Goal: Contribute content: Contribute content

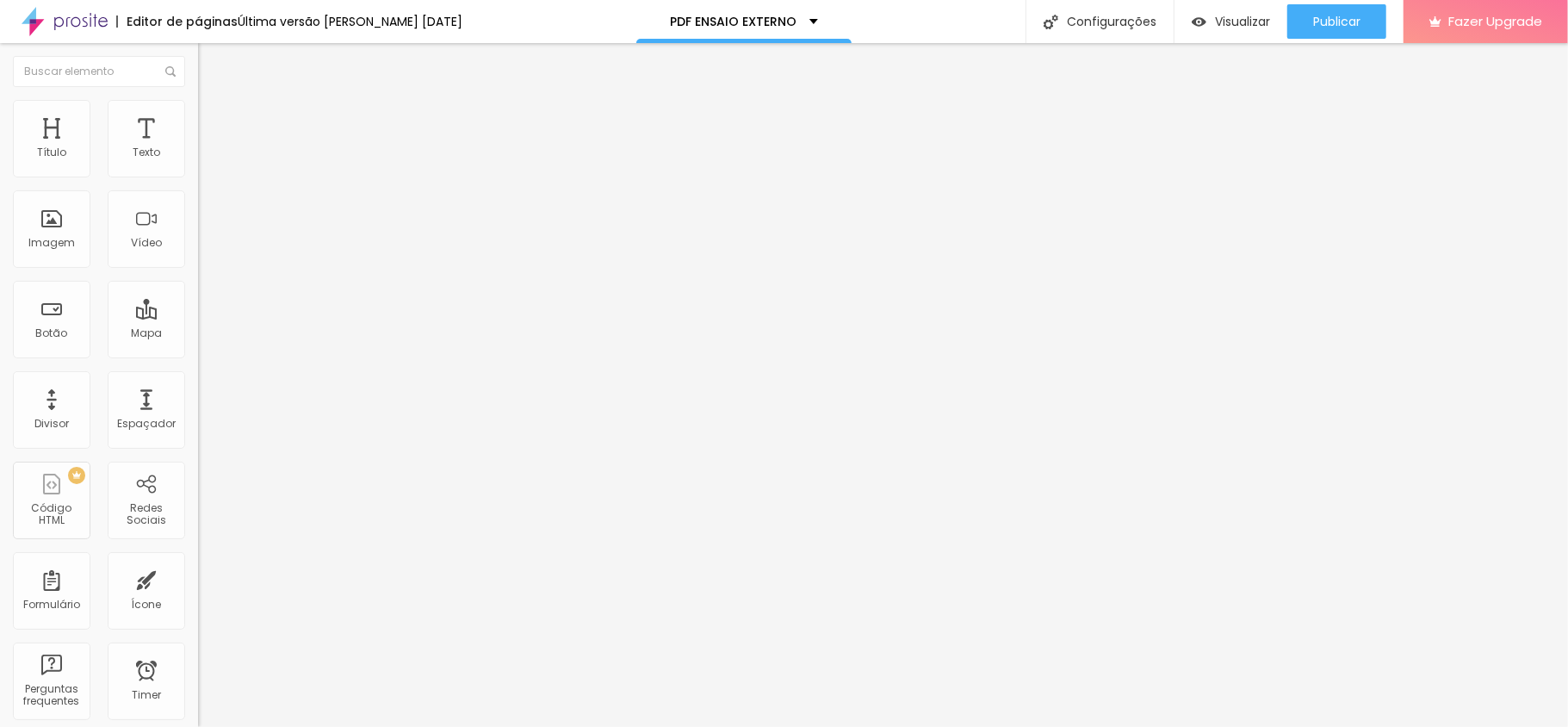
click at [198, 148] on span "Adicionar imagem" at bounding box center [254, 141] width 111 height 15
click at [1223, 16] on span "Visualizar" at bounding box center [1243, 22] width 55 height 14
click at [1344, 21] on span "Publicar" at bounding box center [1337, 22] width 48 height 14
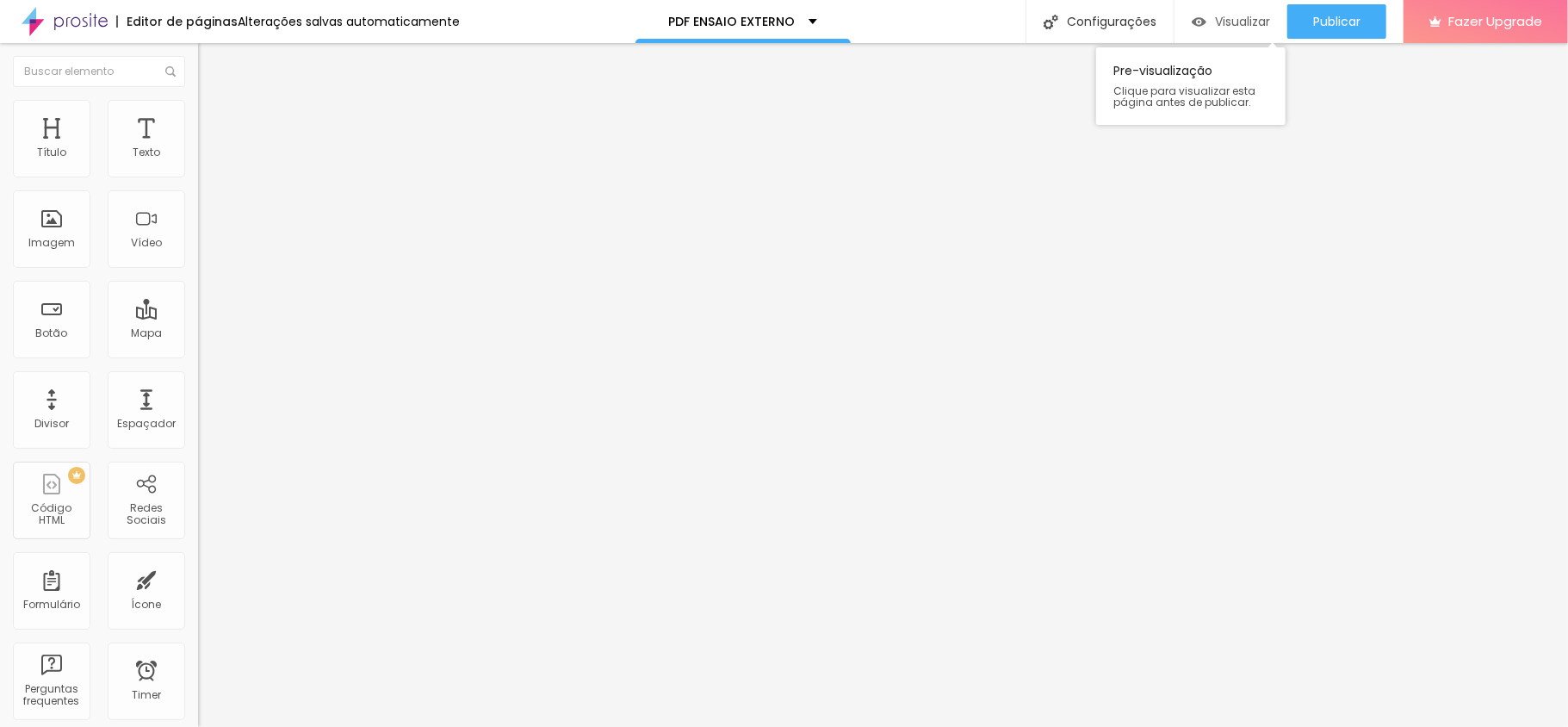
click at [1241, 25] on span "Visualizar" at bounding box center [1243, 22] width 55 height 14
click at [213, 118] on span "Avançado" at bounding box center [241, 111] width 57 height 15
type input "18"
type input "19"
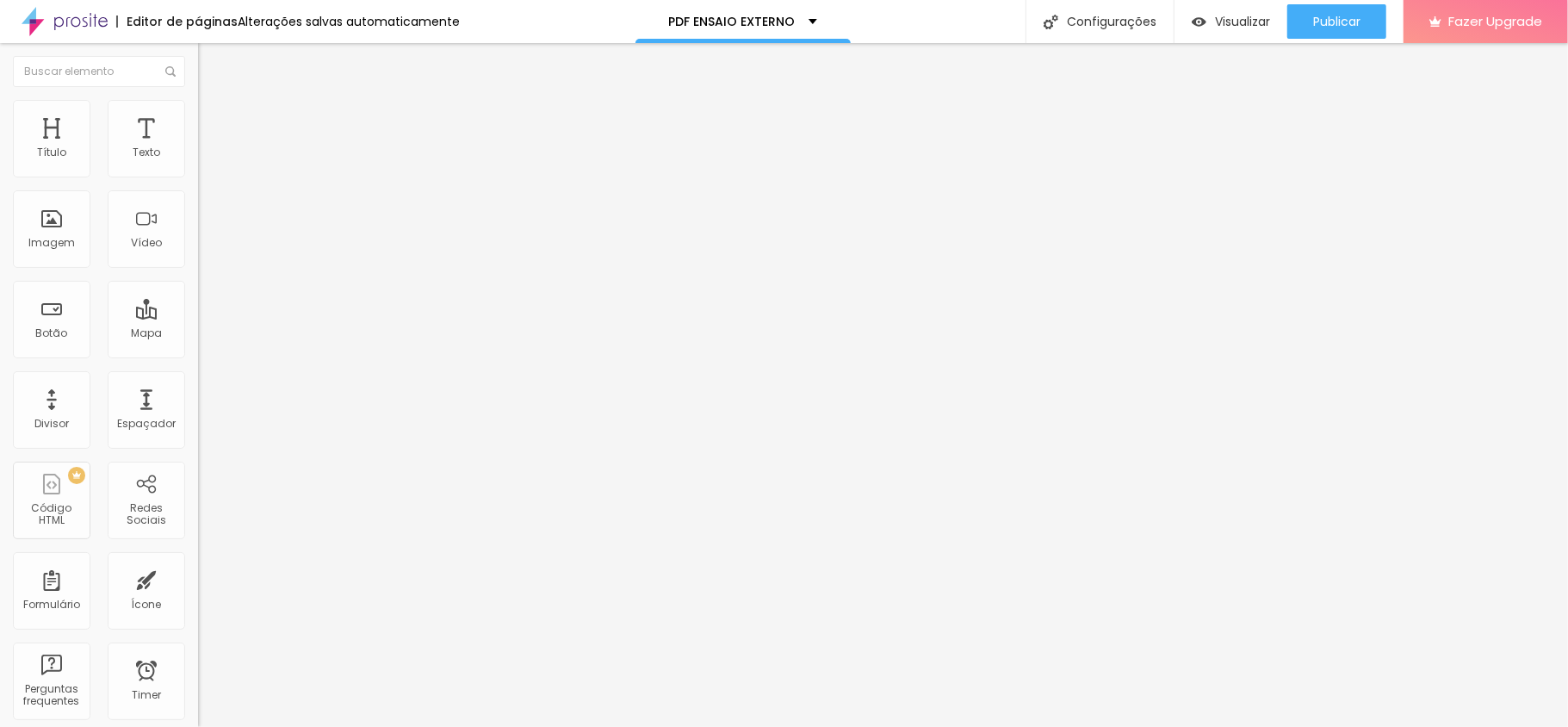
type input "19"
type input "44"
type input "45"
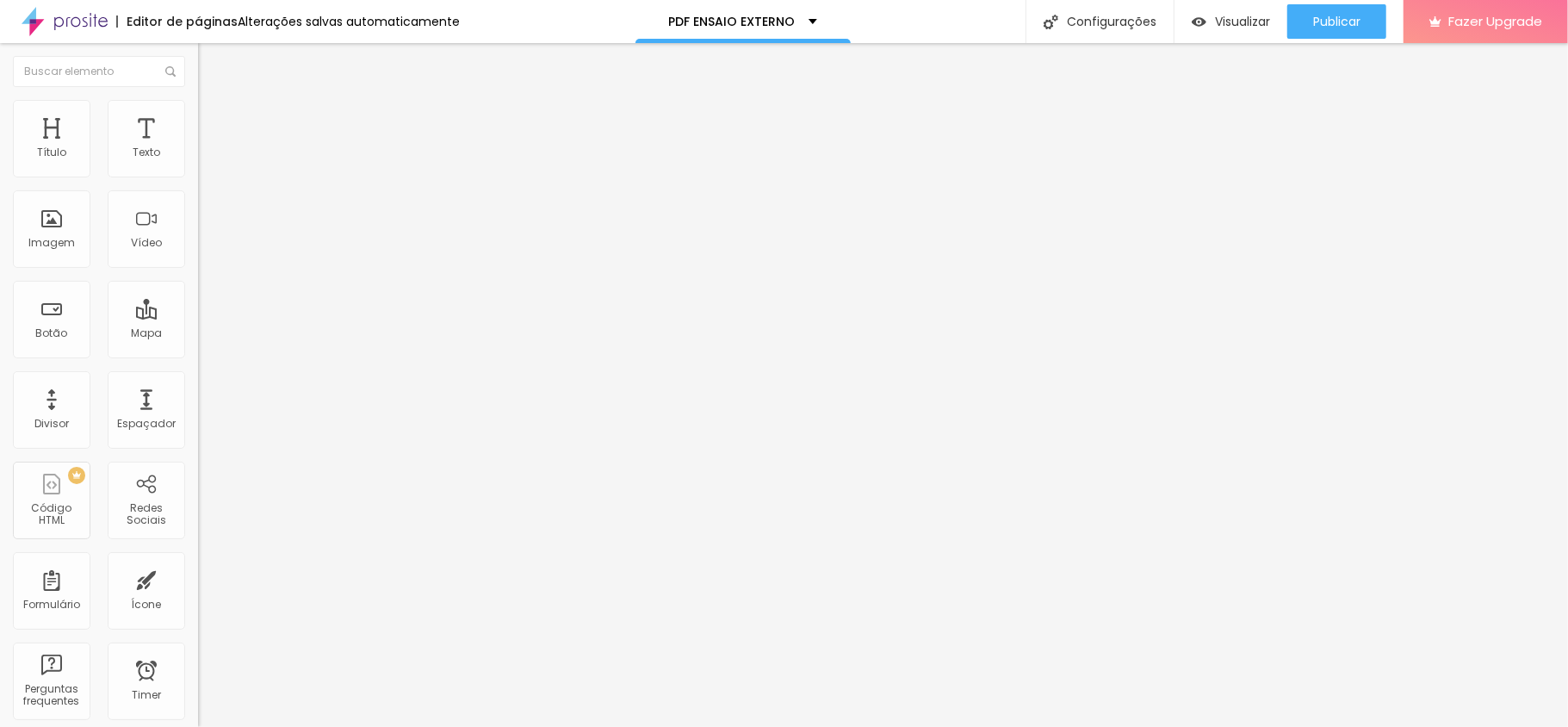
type input "48"
type input "55"
type input "58"
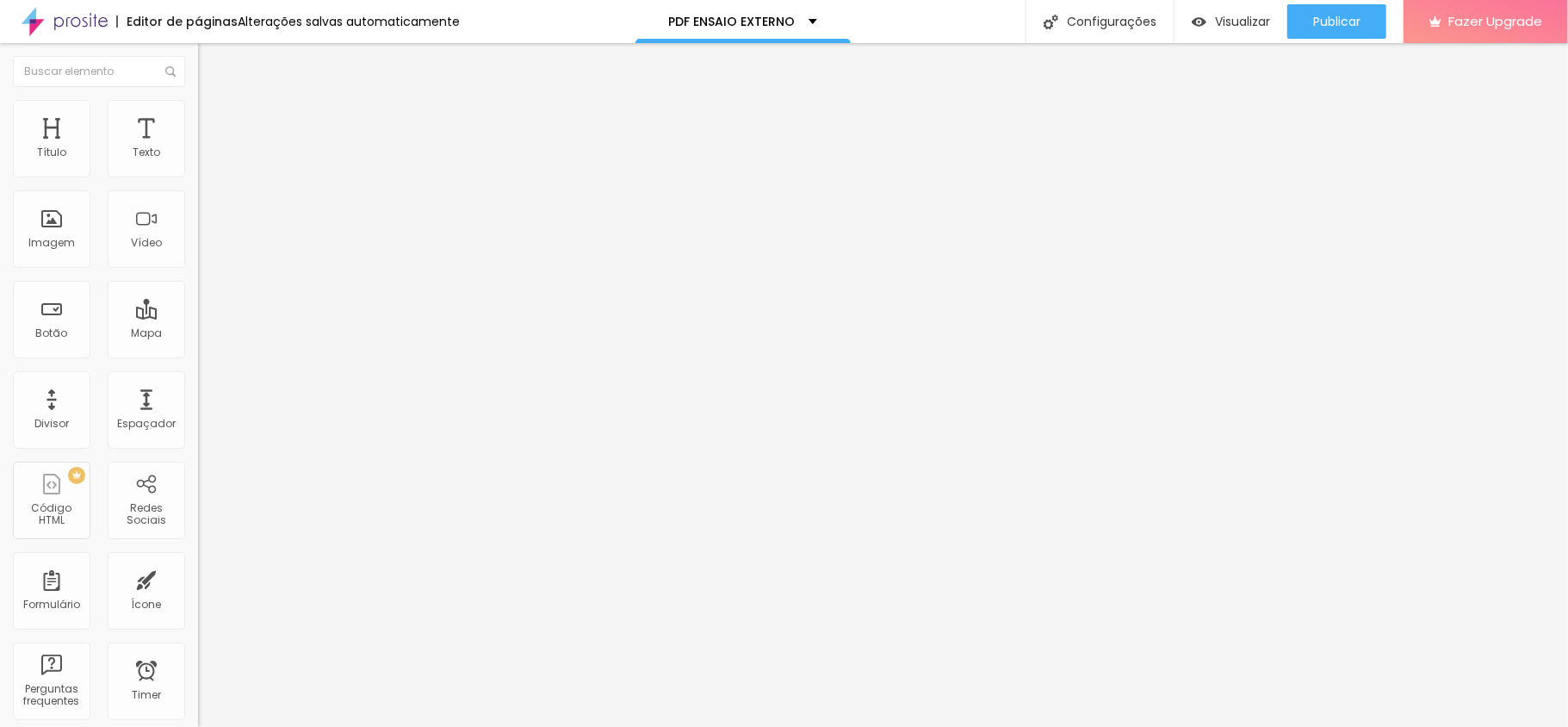
type input "58"
type input "59"
type input "61"
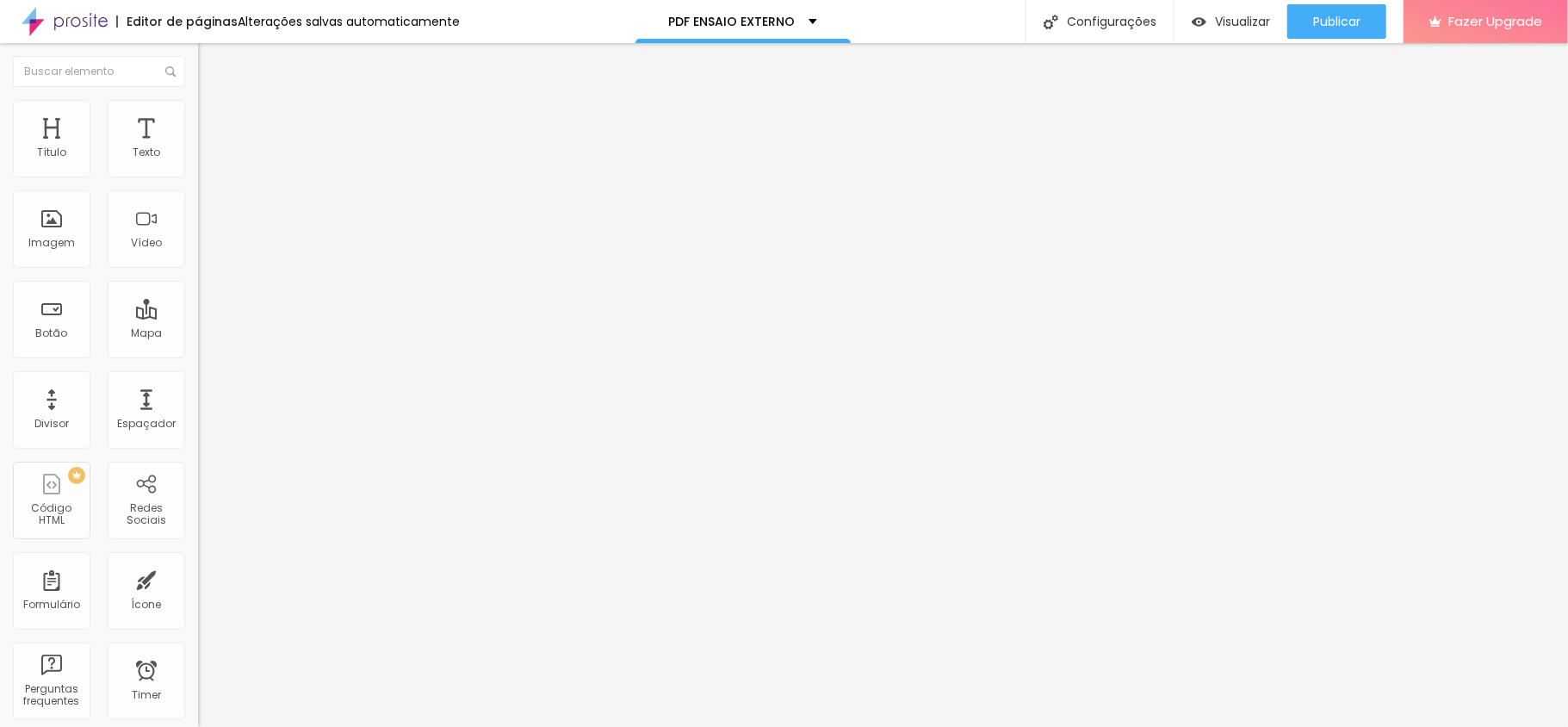
type input "62"
drag, startPoint x: 57, startPoint y: 169, endPoint x: 105, endPoint y: 172, distance: 48.1
click at [198, 317] on input "range" at bounding box center [254, 324] width 111 height 14
type input "55"
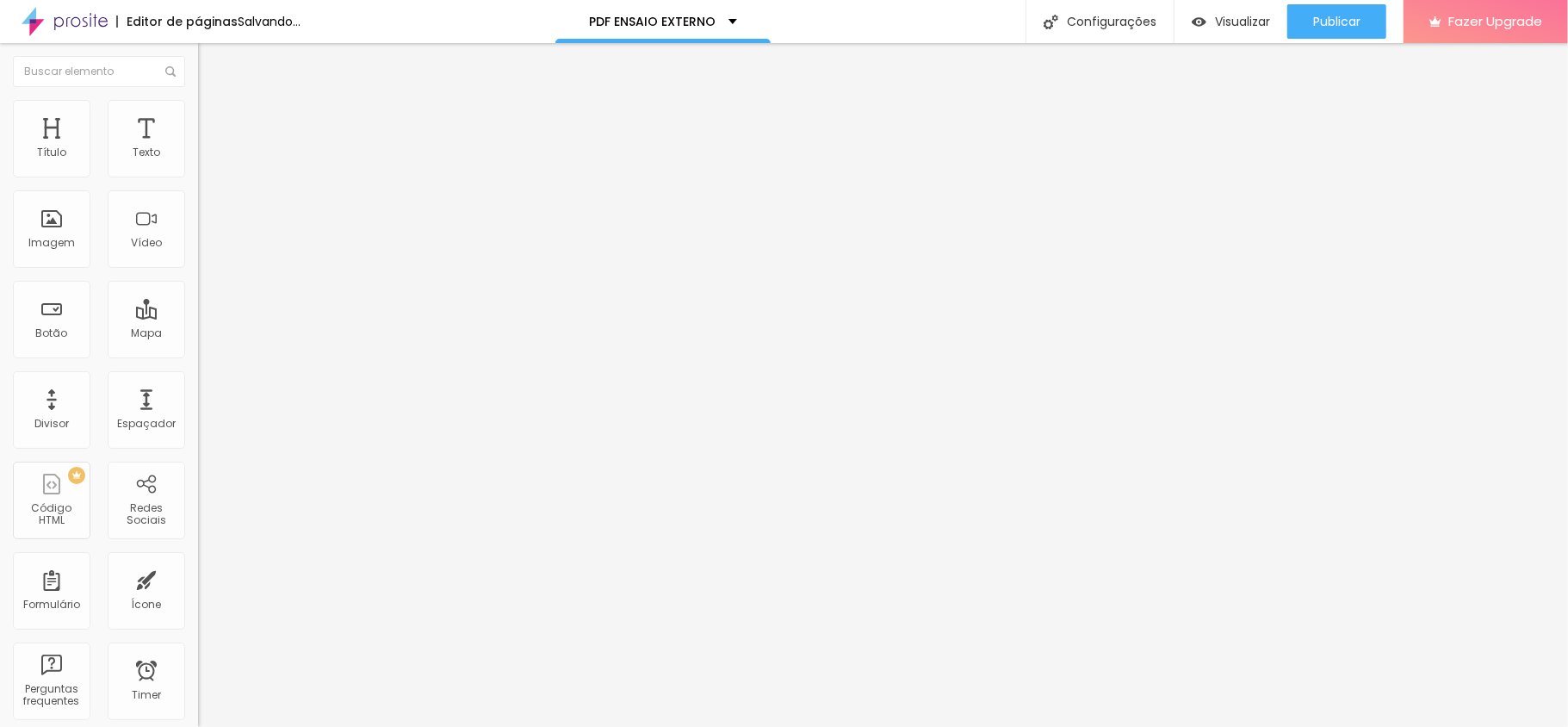
type input "55"
type input "47"
type input "39"
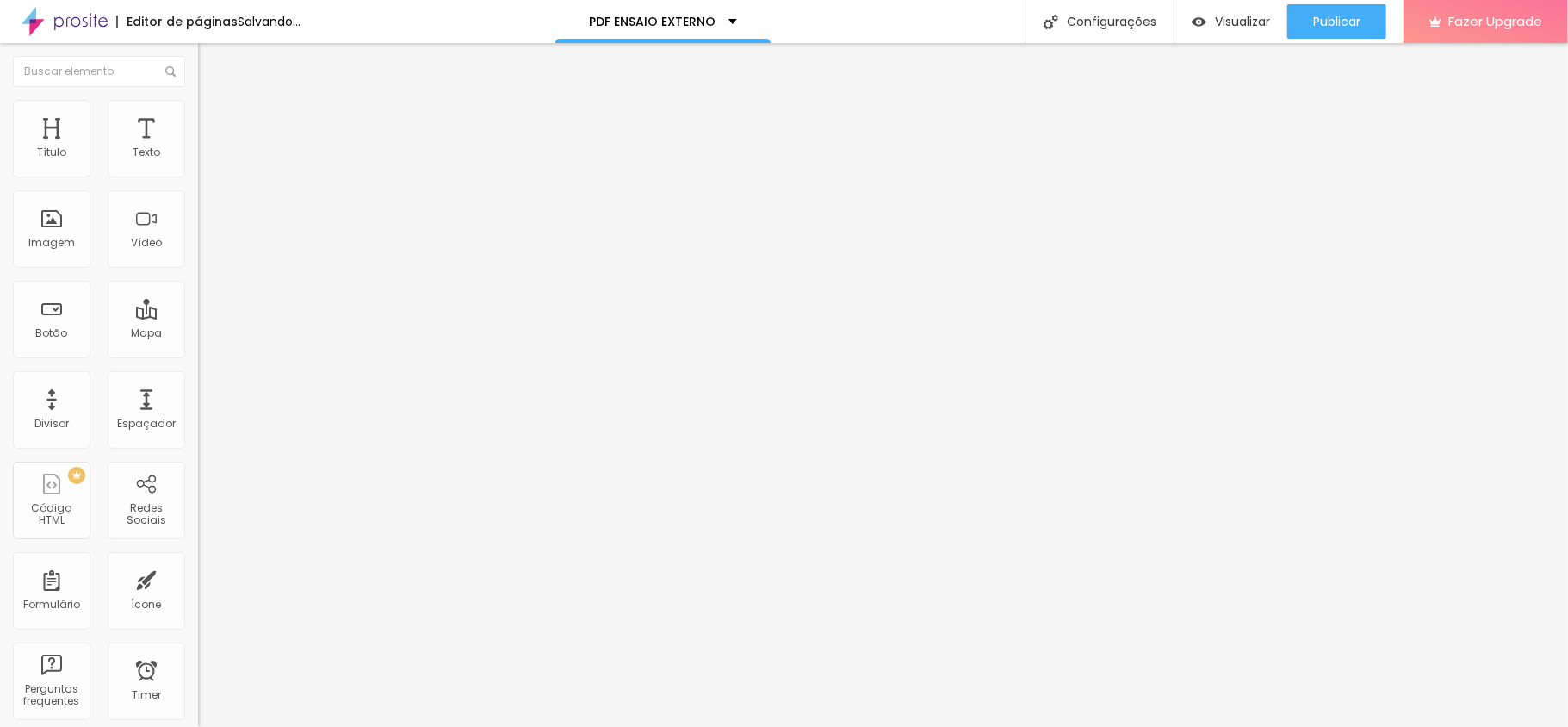
type input "38"
type input "37"
type input "36"
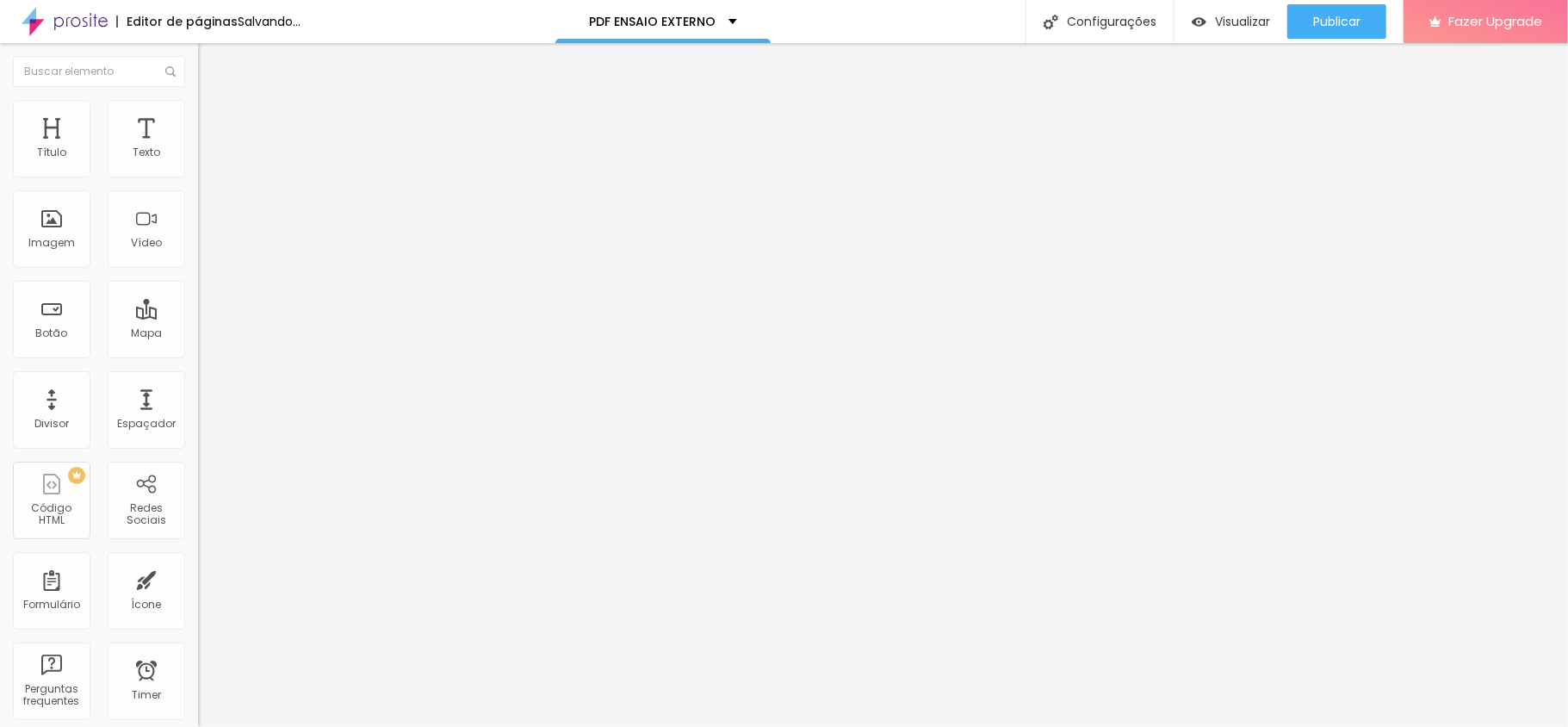
type input "36"
type input "34"
type input "30"
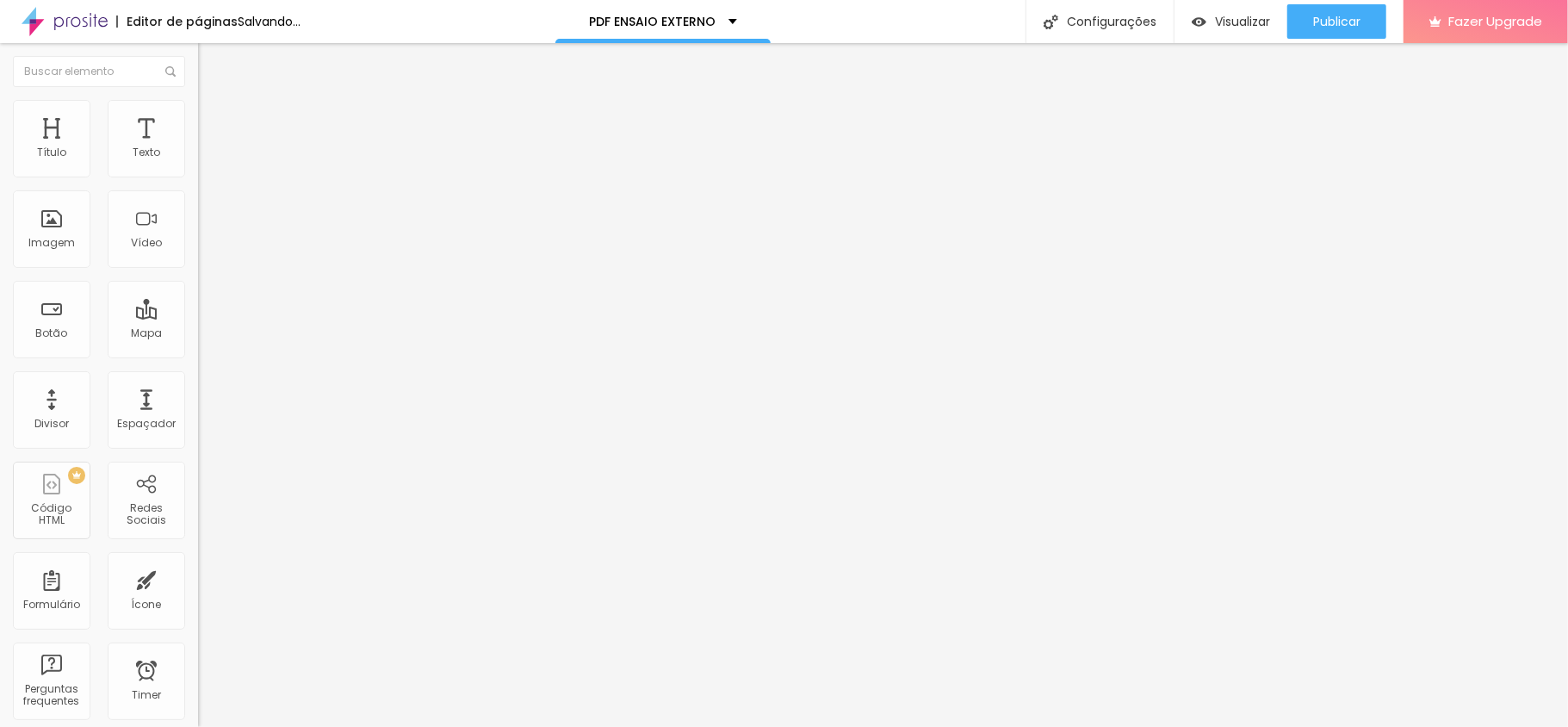
type input "28"
type input "27"
drag, startPoint x: 101, startPoint y: 171, endPoint x: 69, endPoint y: 177, distance: 32.6
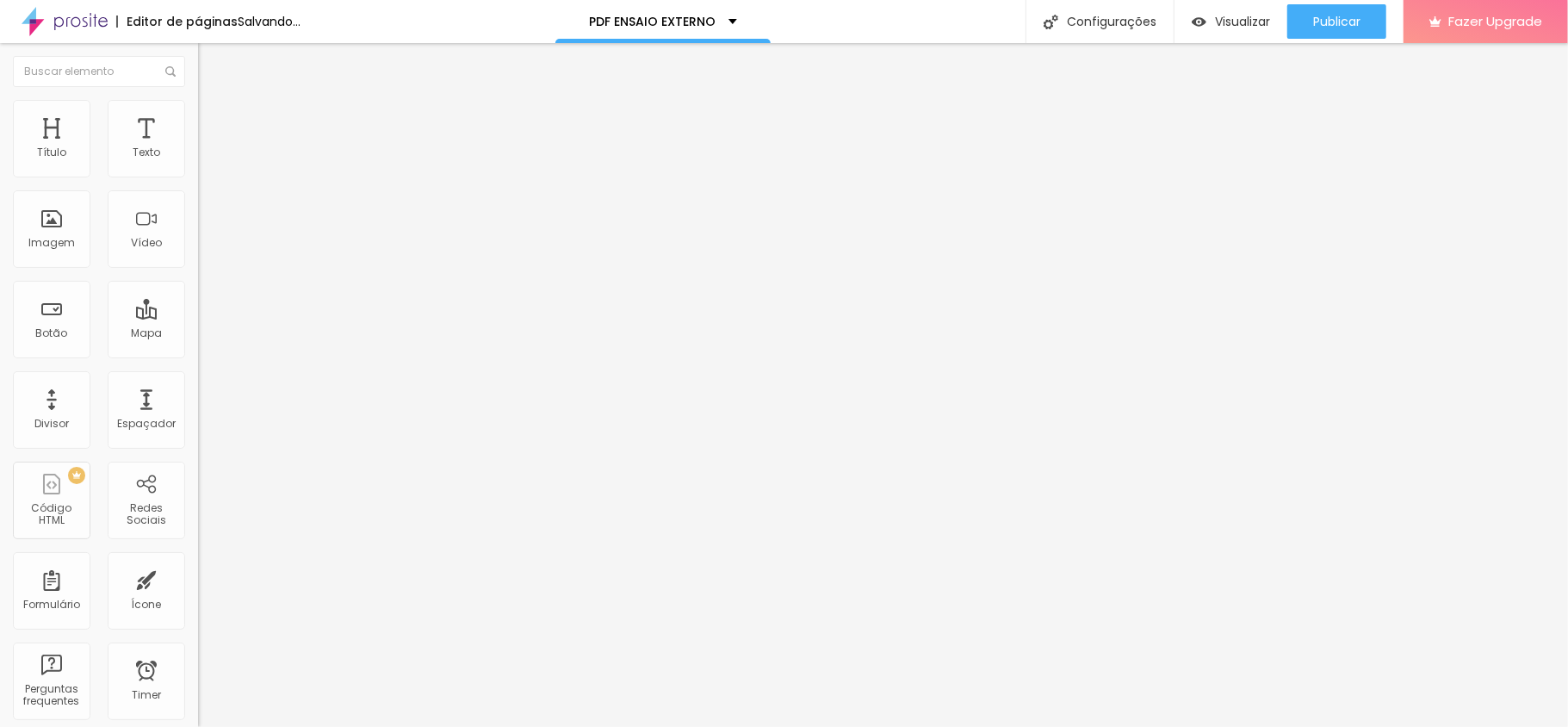
type input "27"
click at [198, 317] on input "range" at bounding box center [254, 324] width 111 height 14
type input "20"
type input "45"
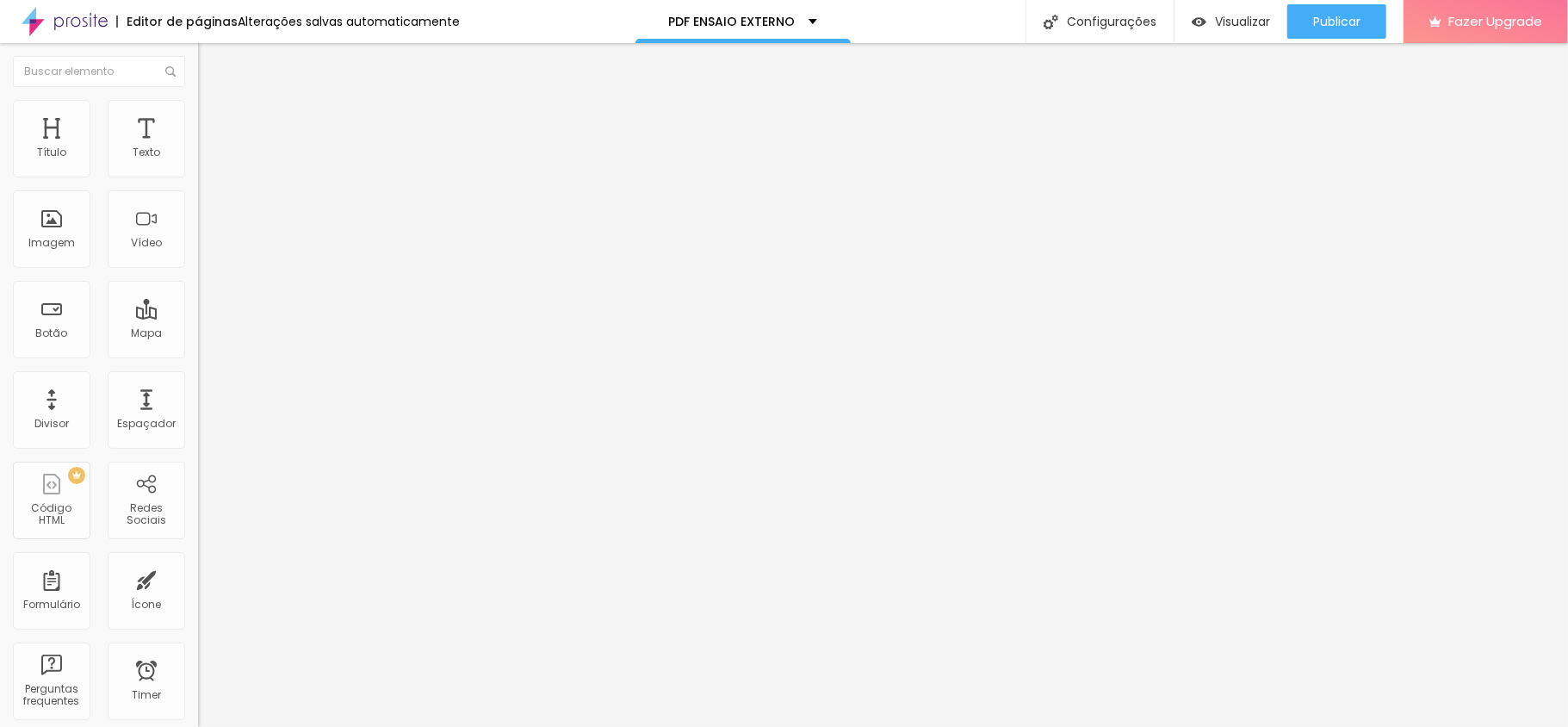
type input "45"
type input "53"
type input "55"
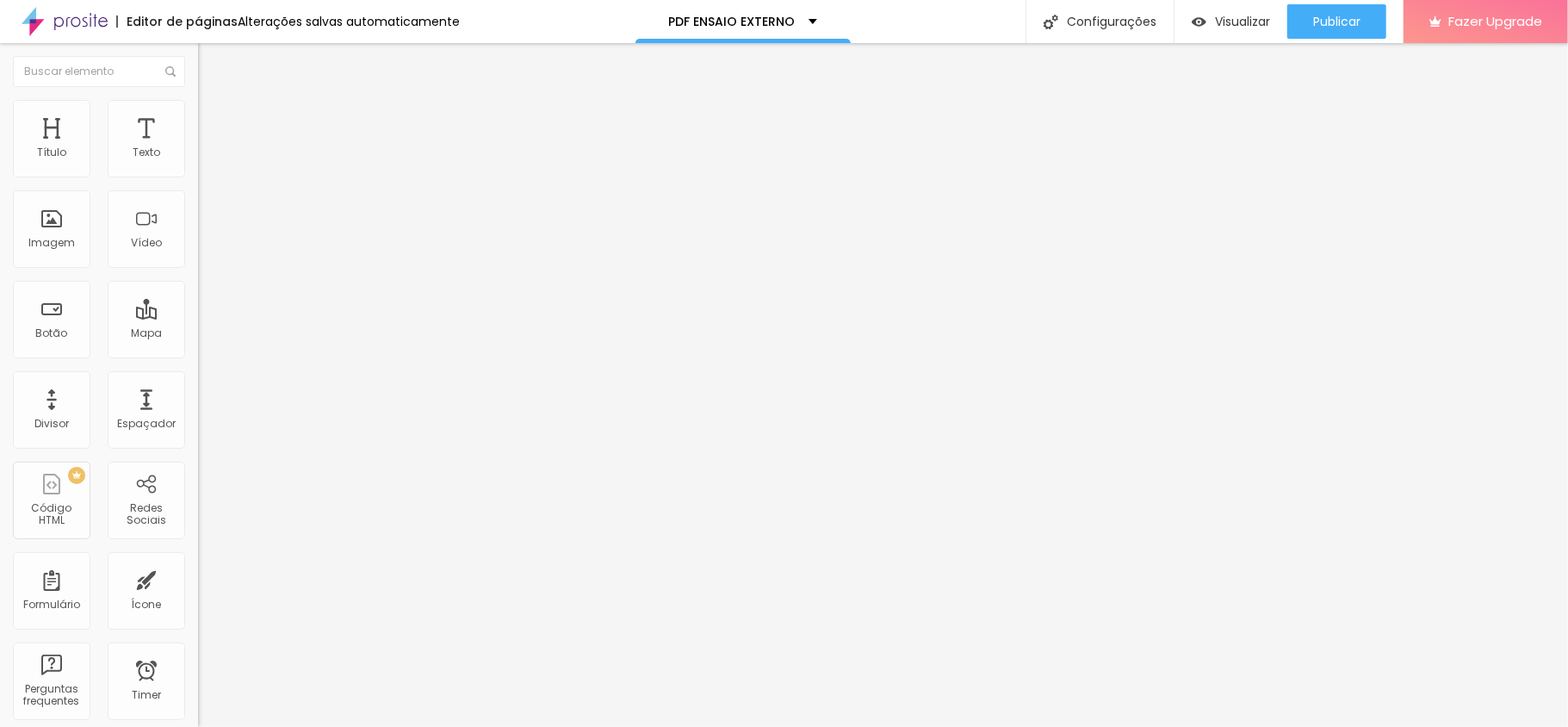
type input "56"
type input "58"
type input "59"
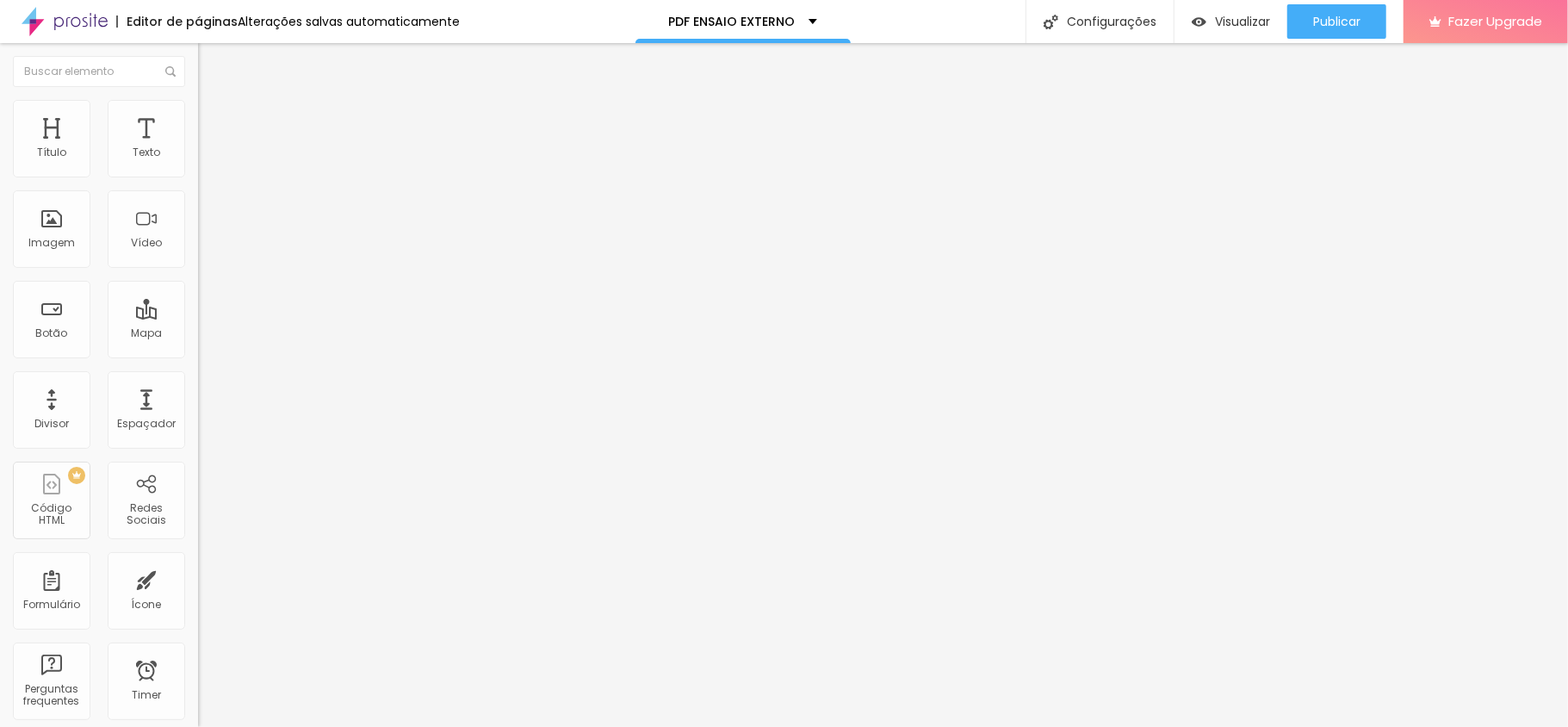
type input "59"
type input "61"
type input "59"
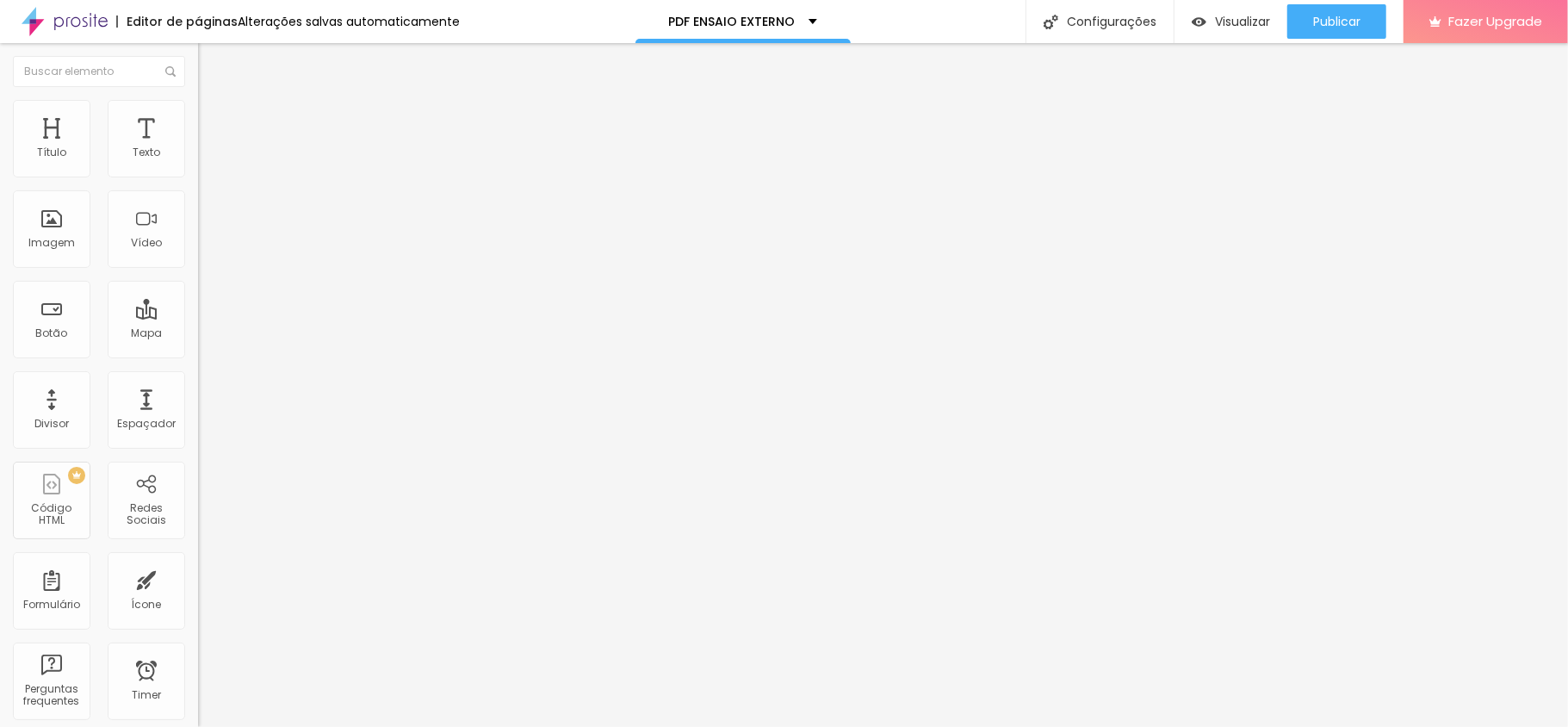
type input "52"
type input "41"
type input "39"
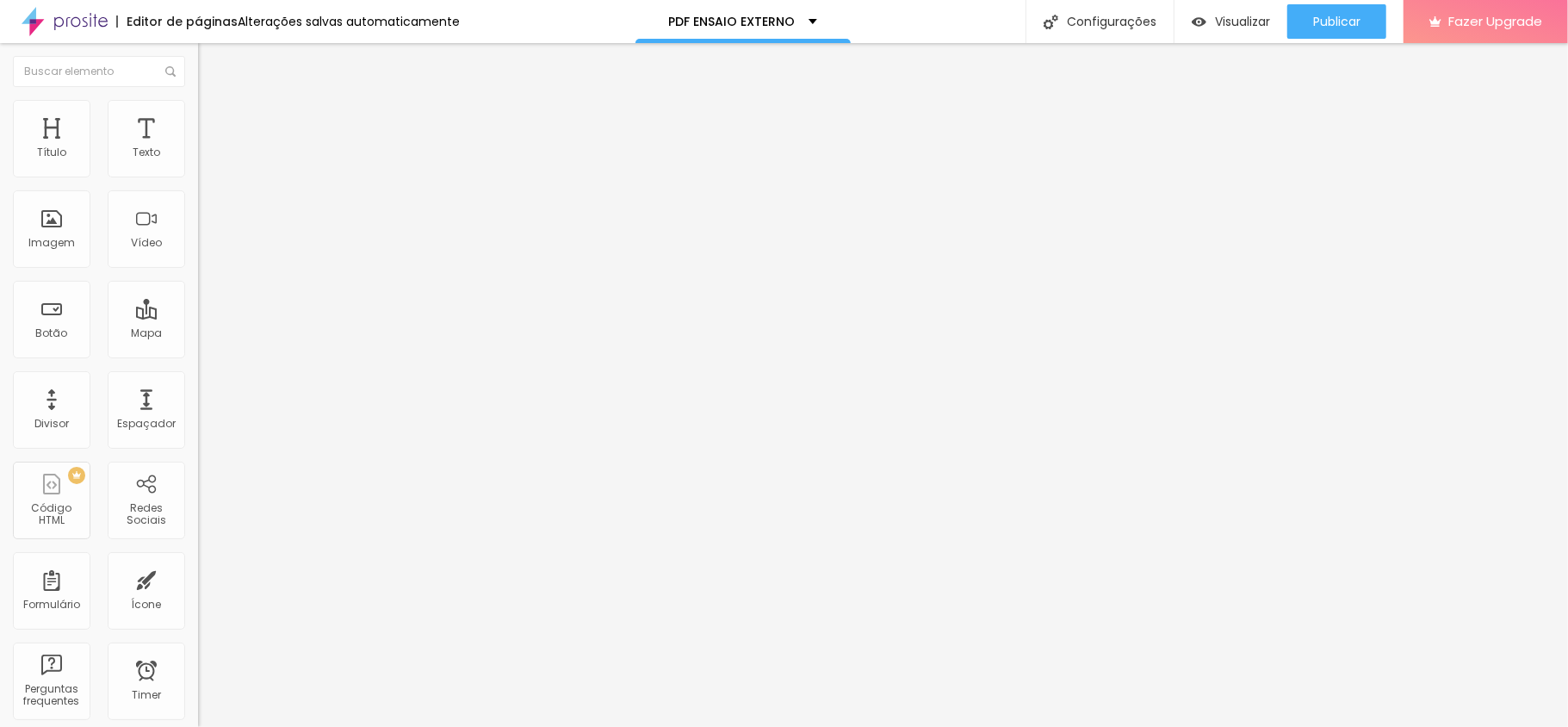
type input "39"
type input "36"
type input "32"
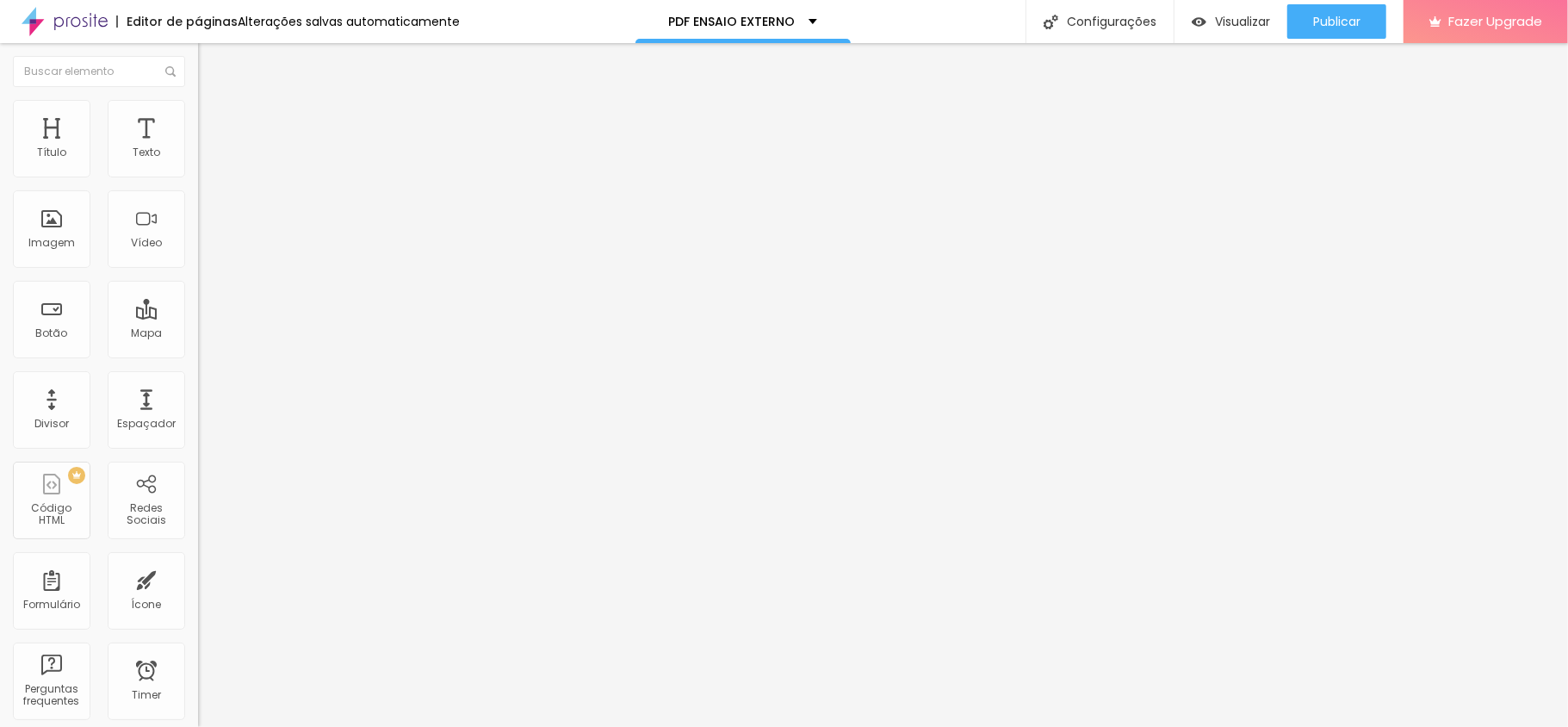
type input "30"
type input "29"
type input "27"
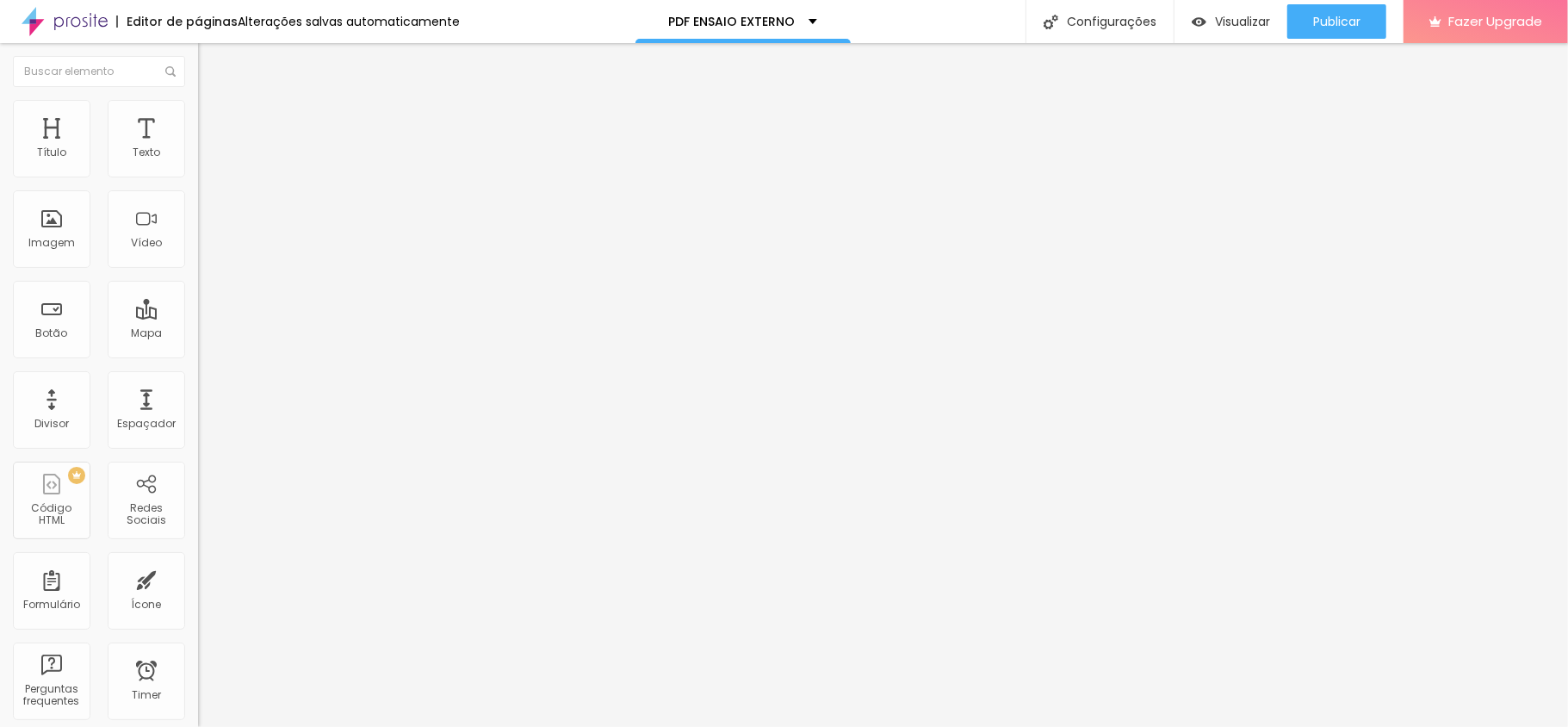
type input "27"
type input "21"
type input "16"
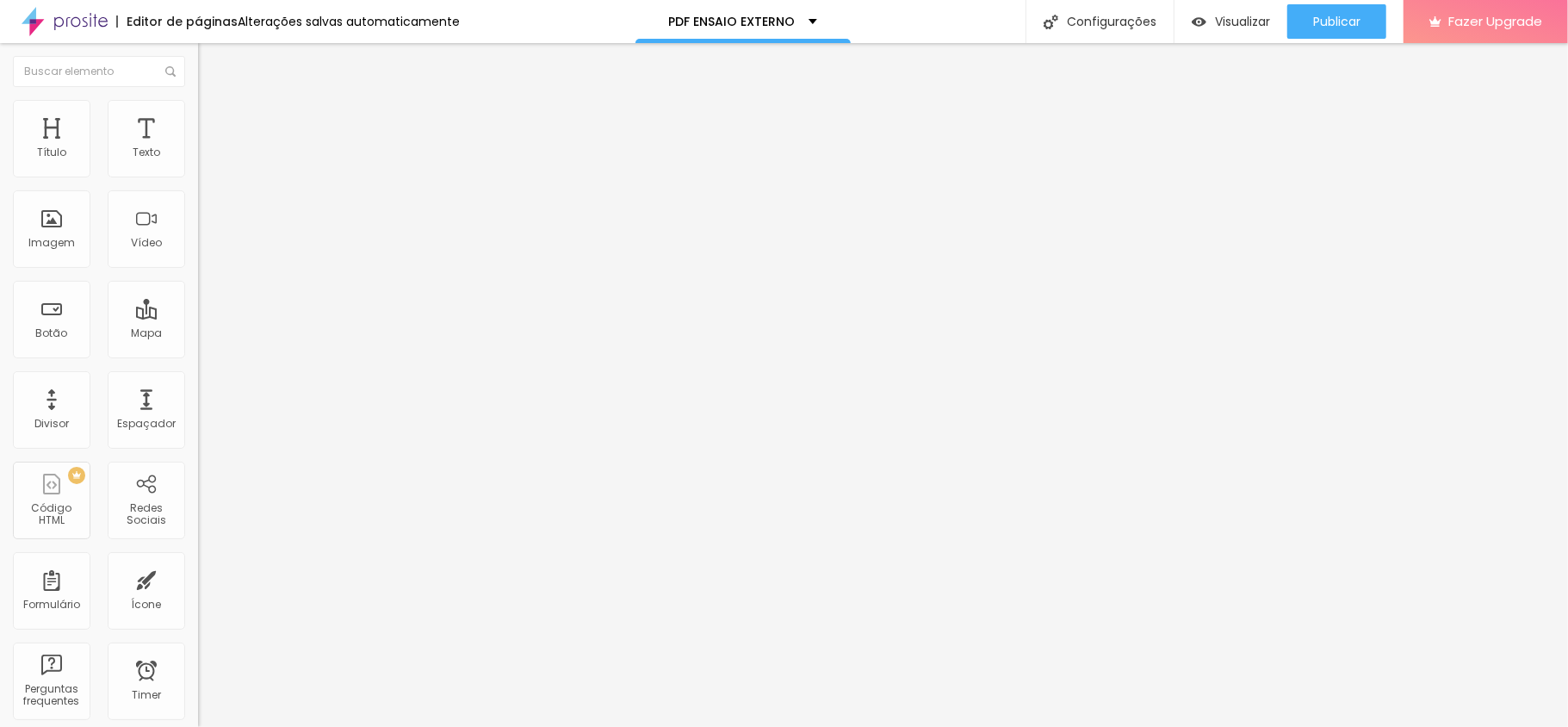
type input "14"
type input "12"
type input "7"
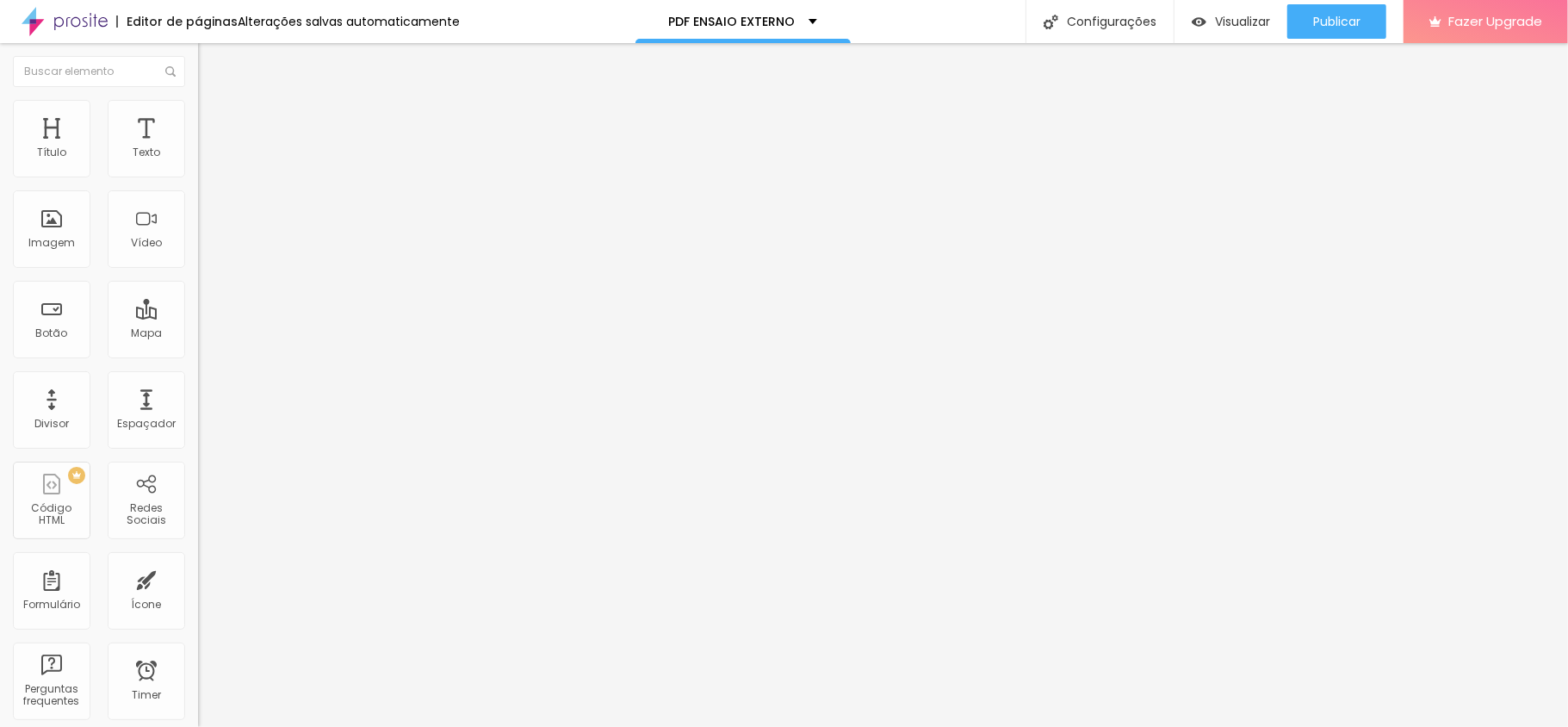
type input "7"
type input "2"
drag, startPoint x: 60, startPoint y: 198, endPoint x: 42, endPoint y: 201, distance: 18.2
type input "2"
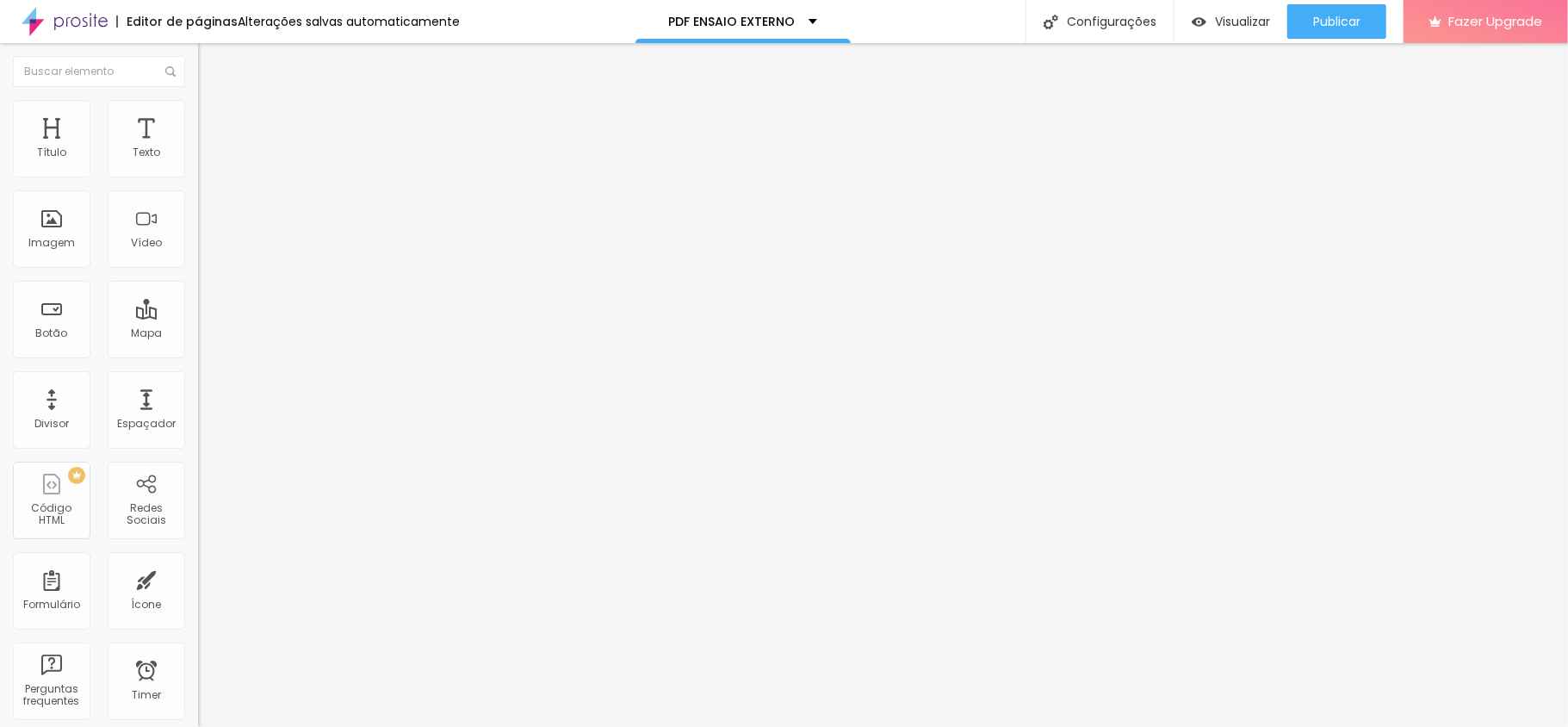
click at [198, 561] on input "range" at bounding box center [254, 568] width 111 height 14
click at [198, 100] on li "Estilo" at bounding box center [297, 90] width 198 height 17
click at [198, 255] on div "Tipografia Voltar ao padrão" at bounding box center [297, 231] width 198 height 49
click at [207, 248] on icon "button" at bounding box center [210, 245] width 7 height 7
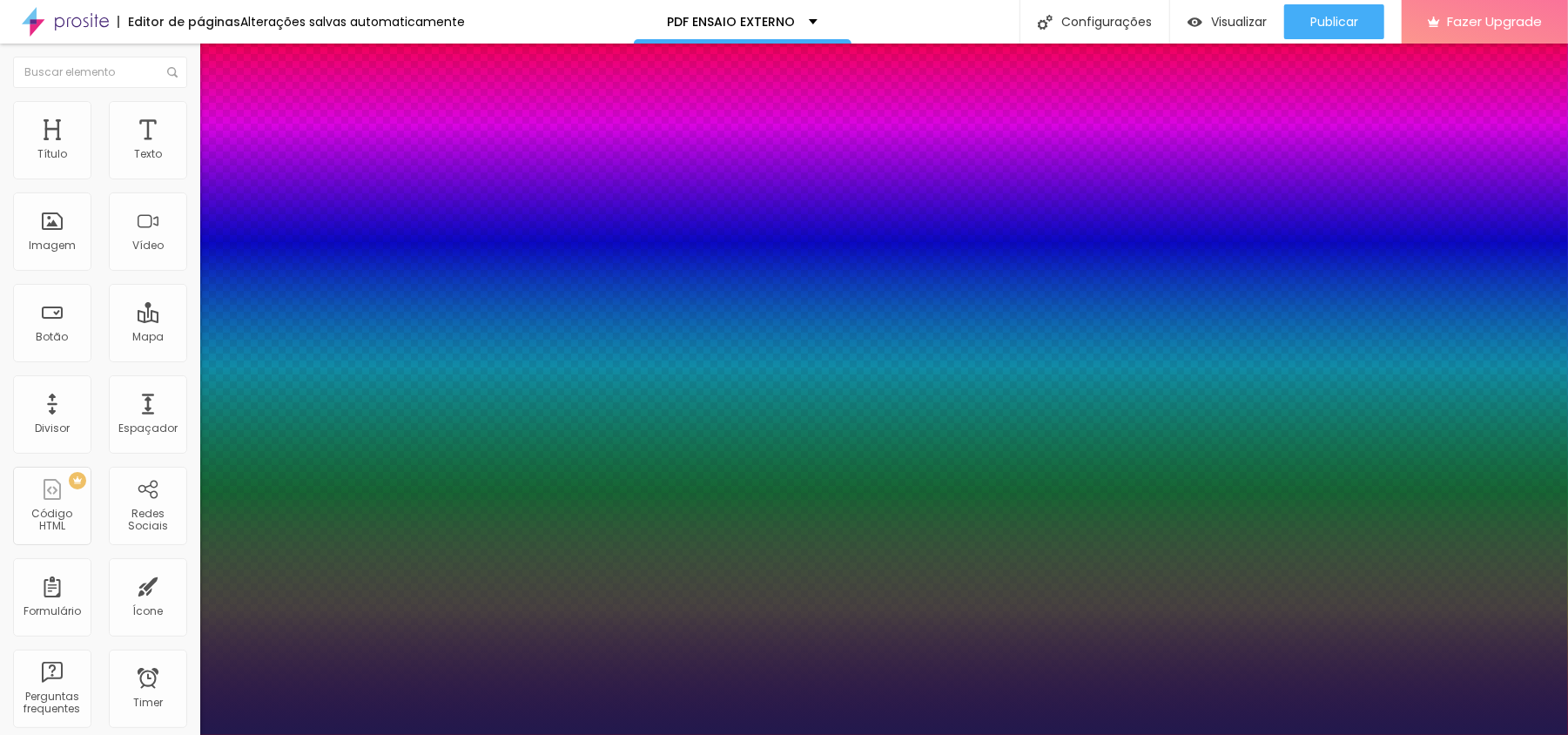
type input "1"
type input "54"
type input "1"
type input "56"
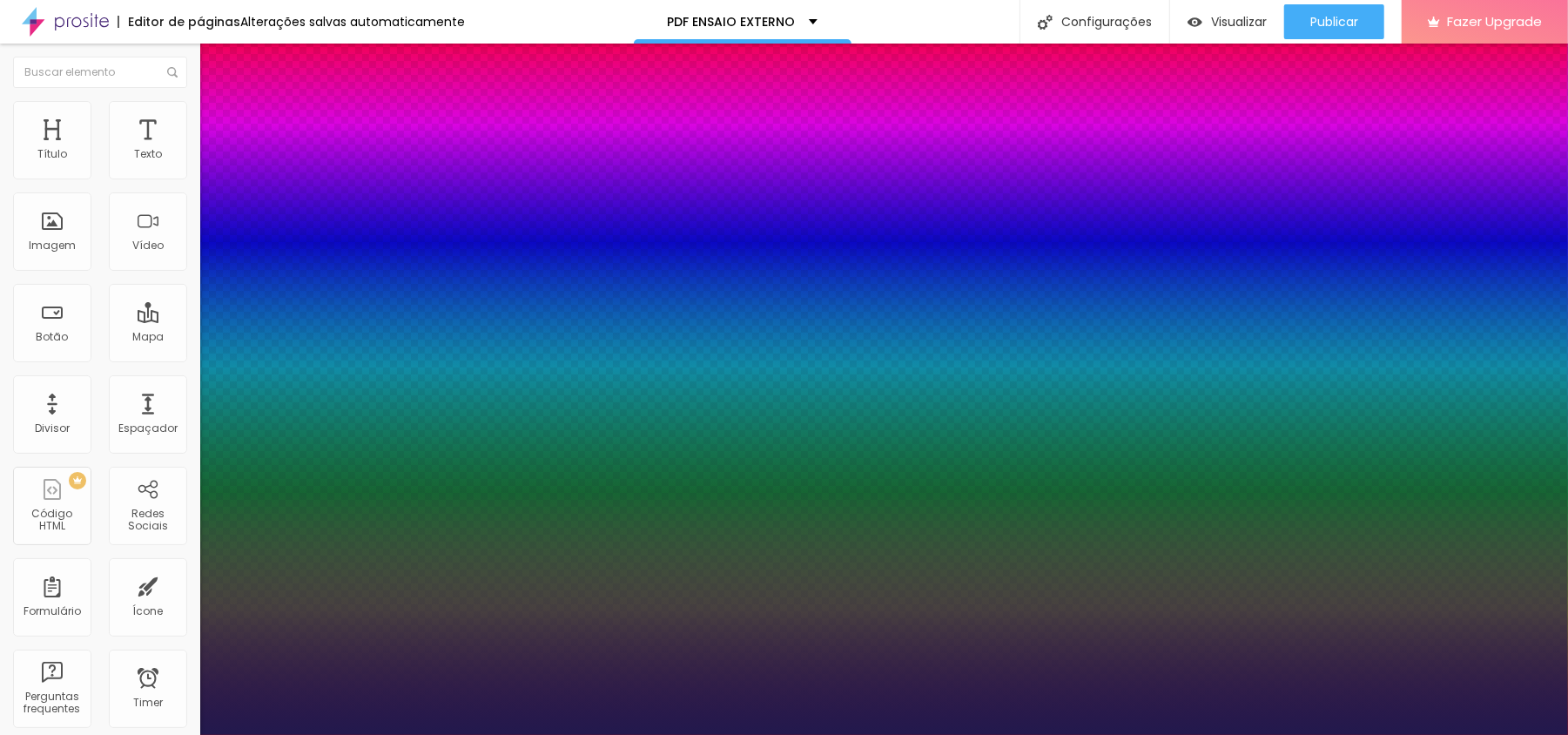
type input "56"
type input "1"
type input "57"
type input "1"
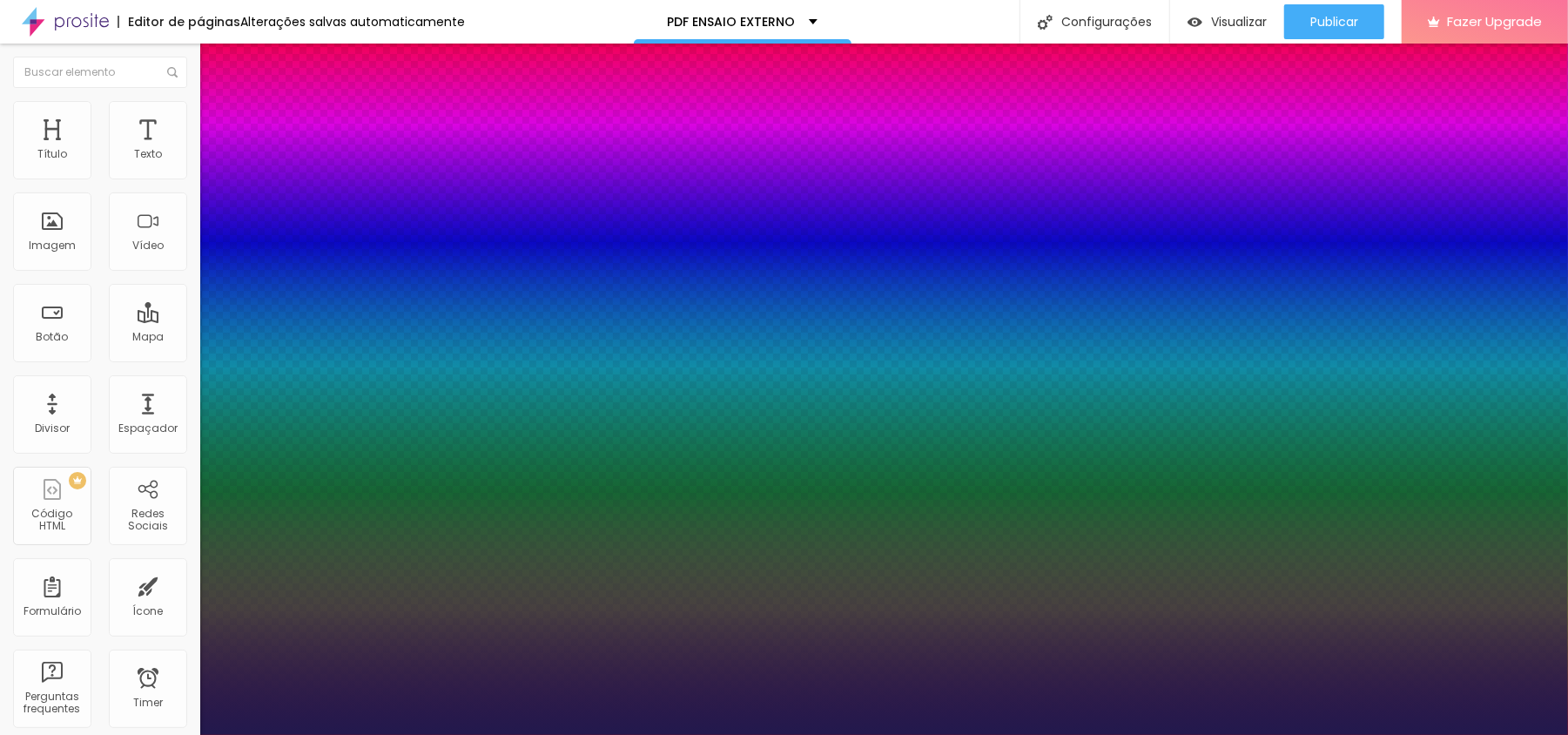
type input "58"
type input "1"
type input "59"
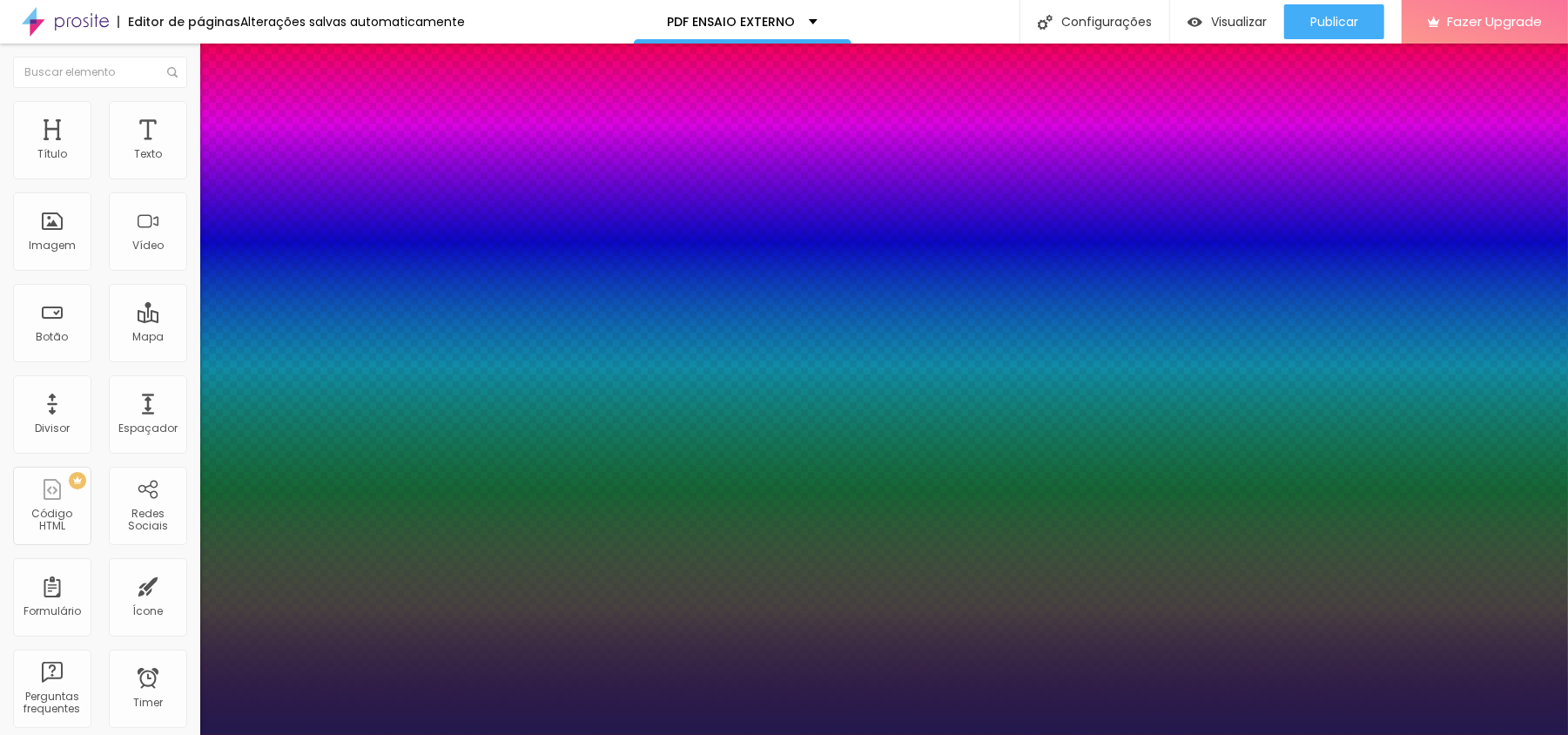
type input "1"
type input "60"
type input "1"
type input "62"
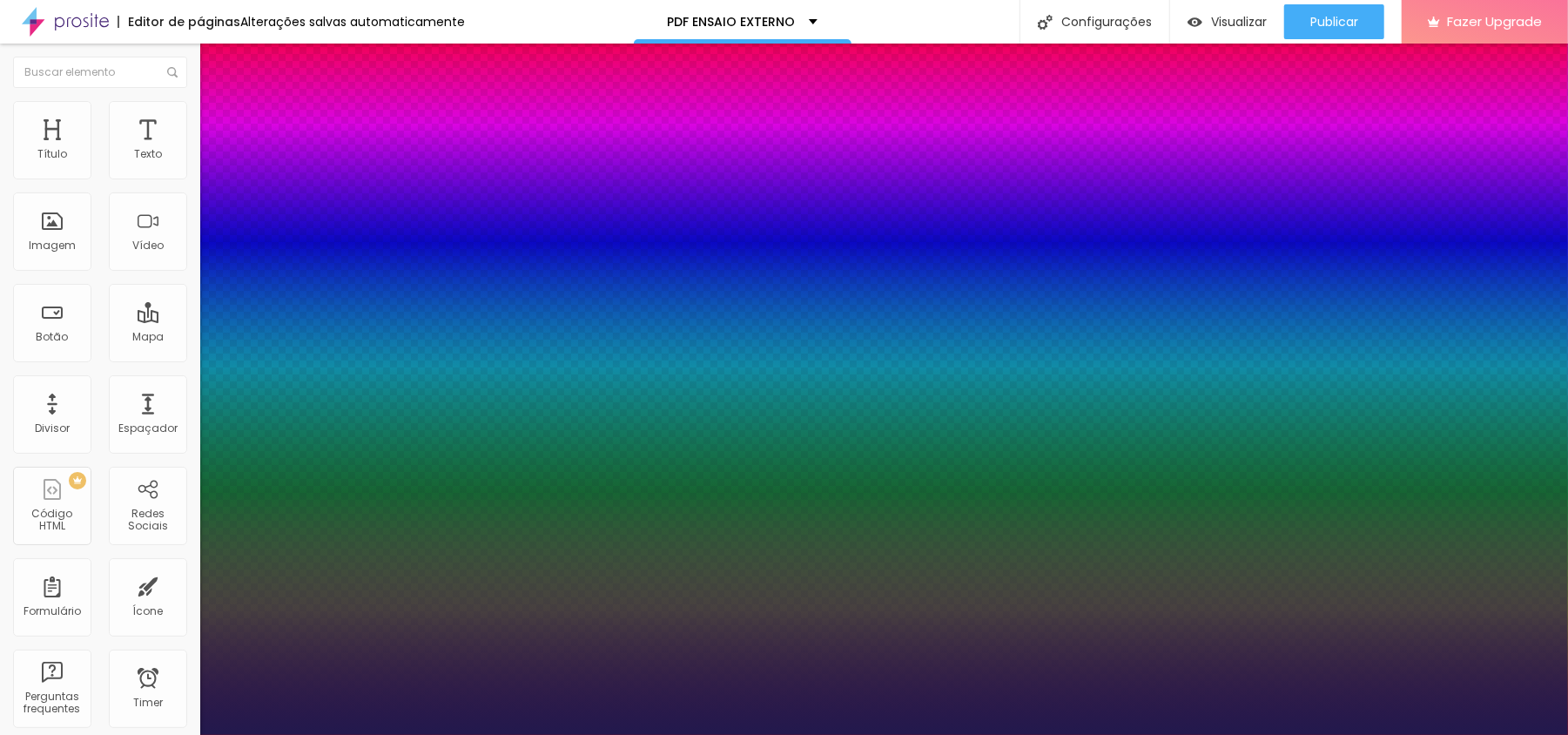
type input "62"
type input "1"
type input "64"
type input "1"
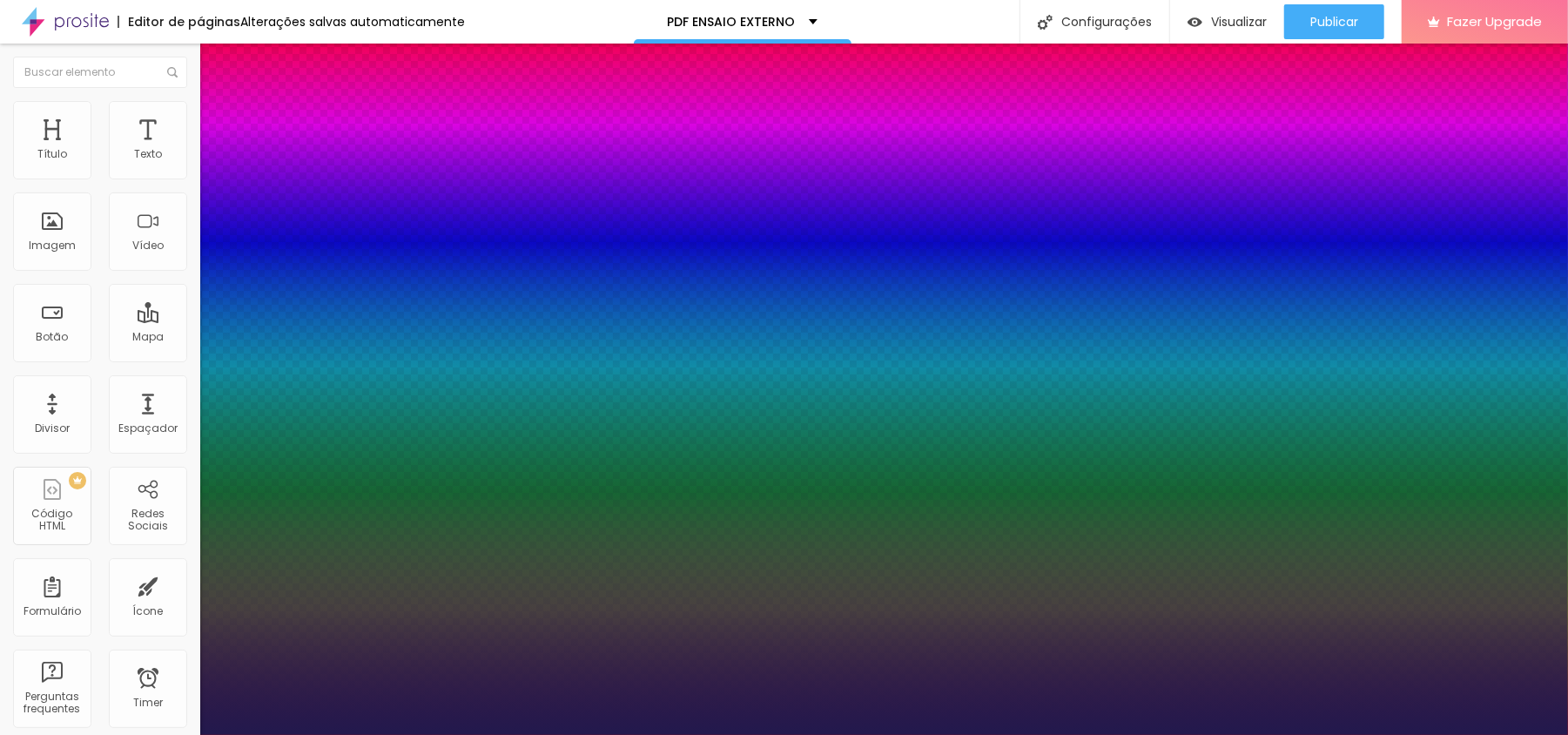
type input "65"
type input "1"
type input "67"
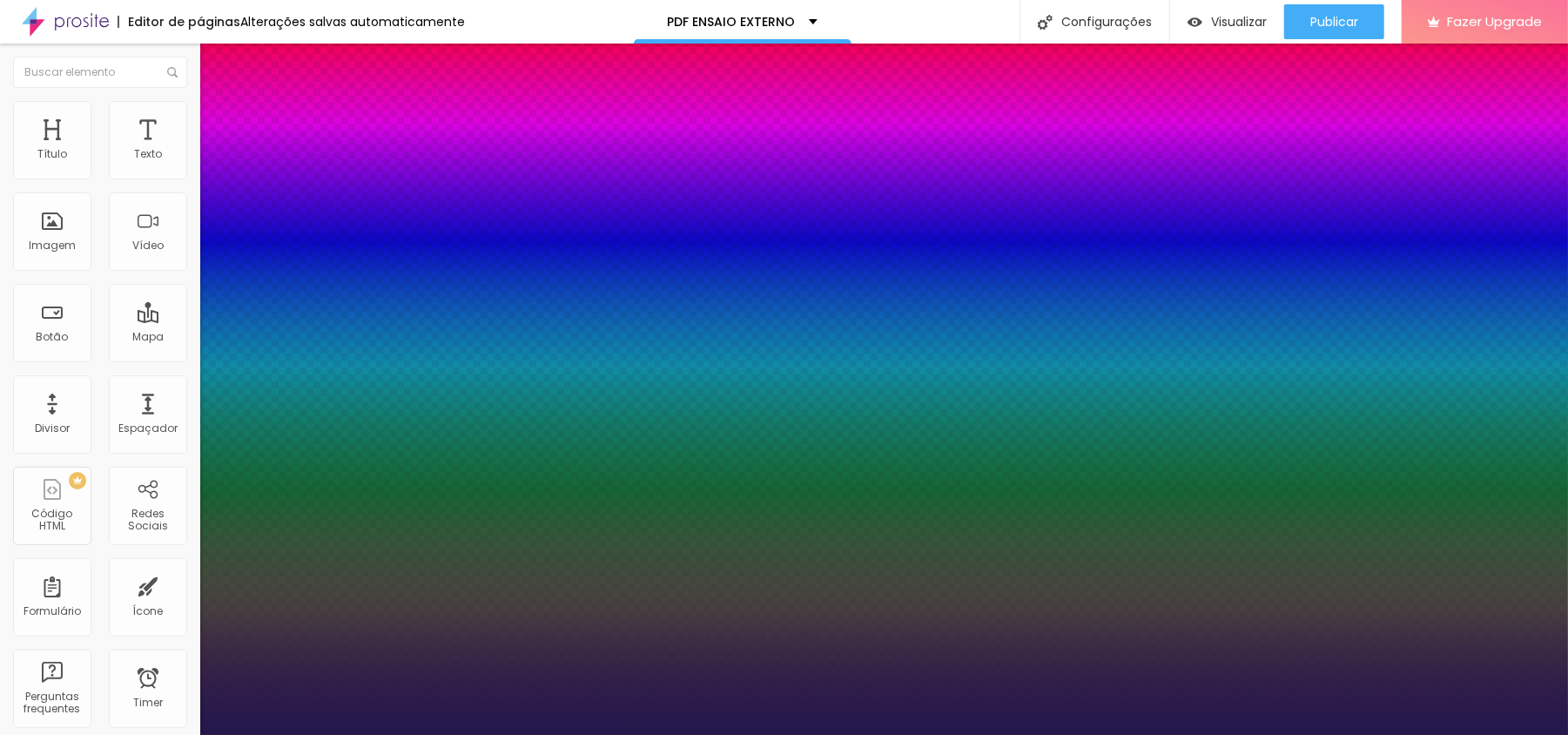
type input "1"
type input "68"
type input "1"
type input "72"
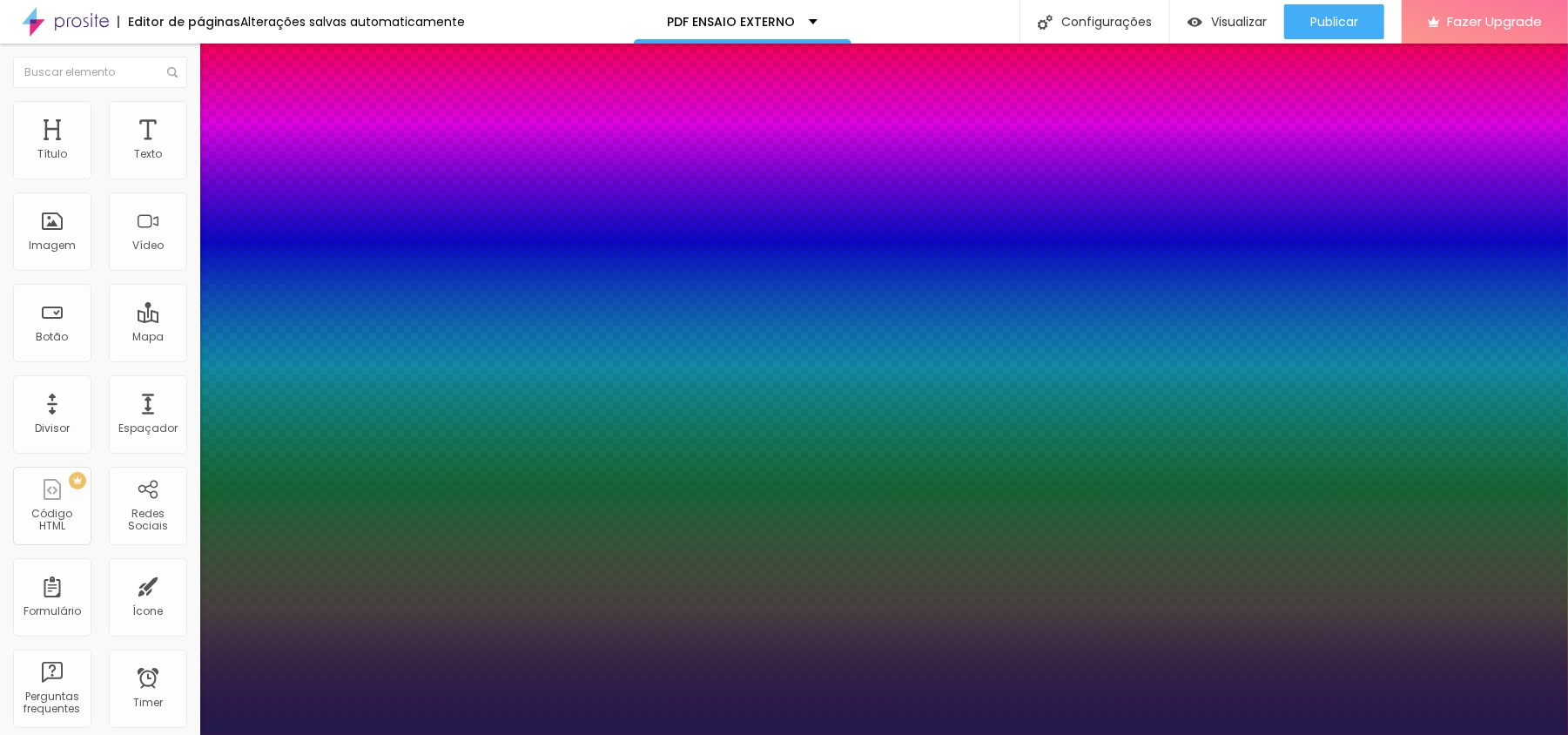
type input "72"
type input "1"
type input "73"
type input "1"
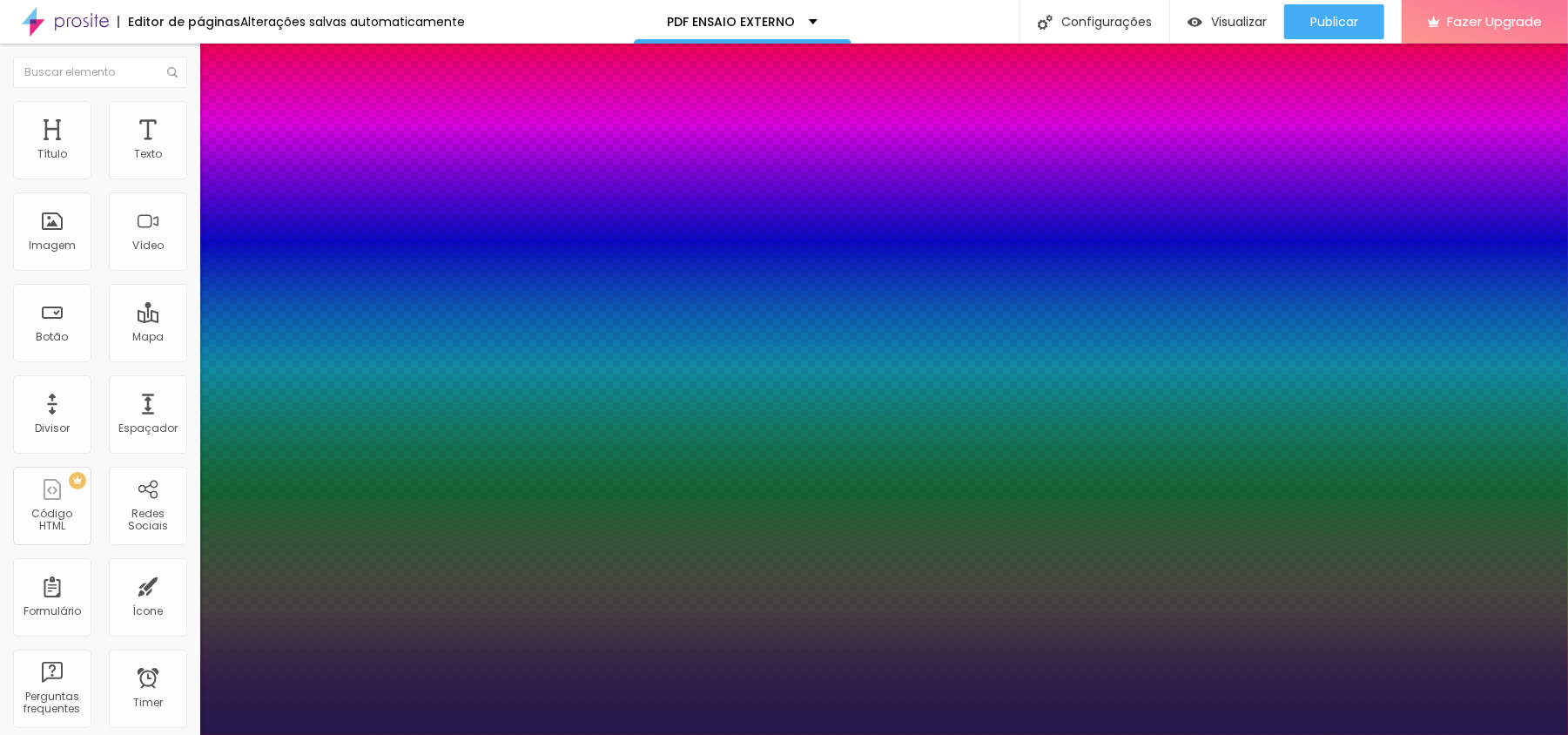
type input "75"
type input "1"
type input "74"
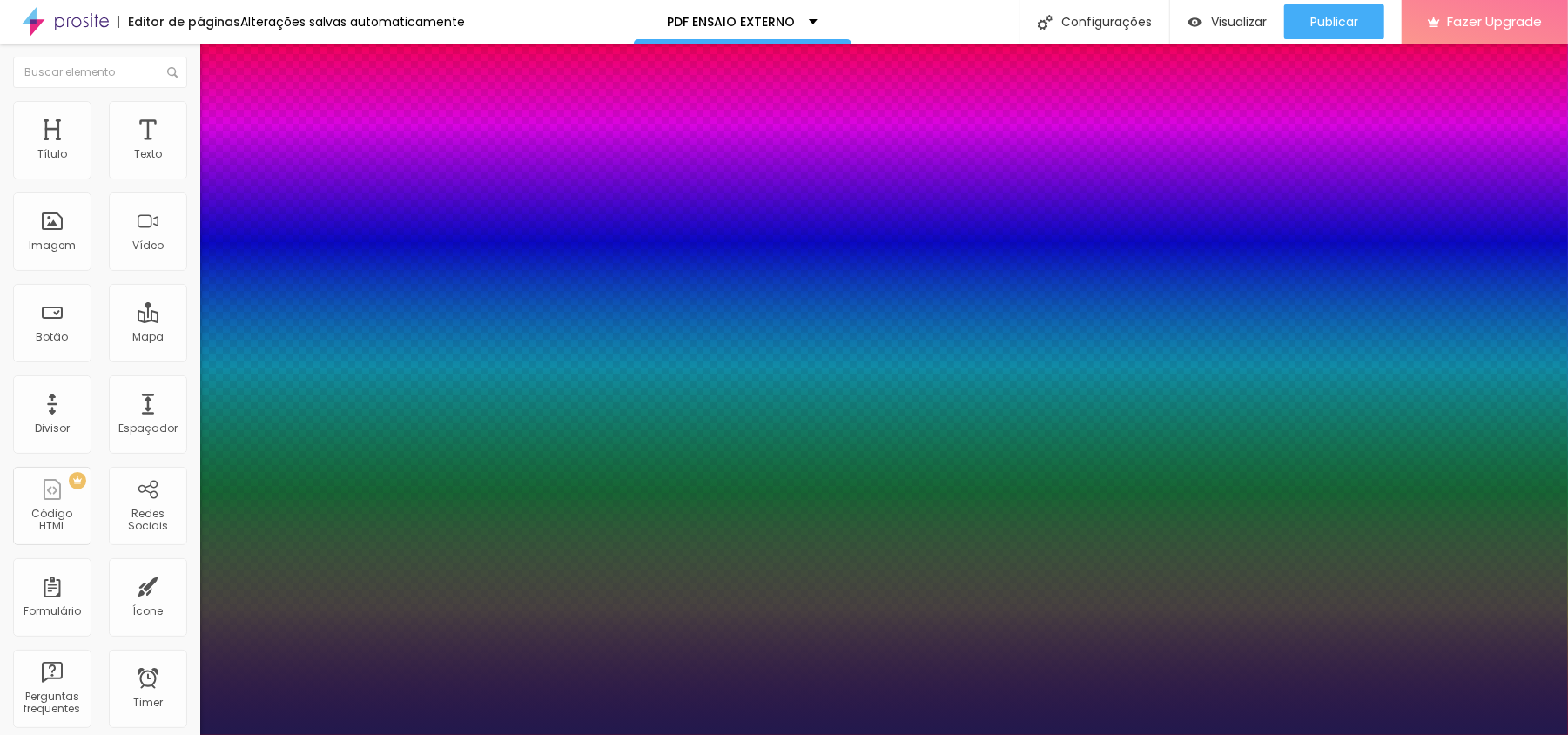
type input "1"
type input "73"
type input "1"
type input "72"
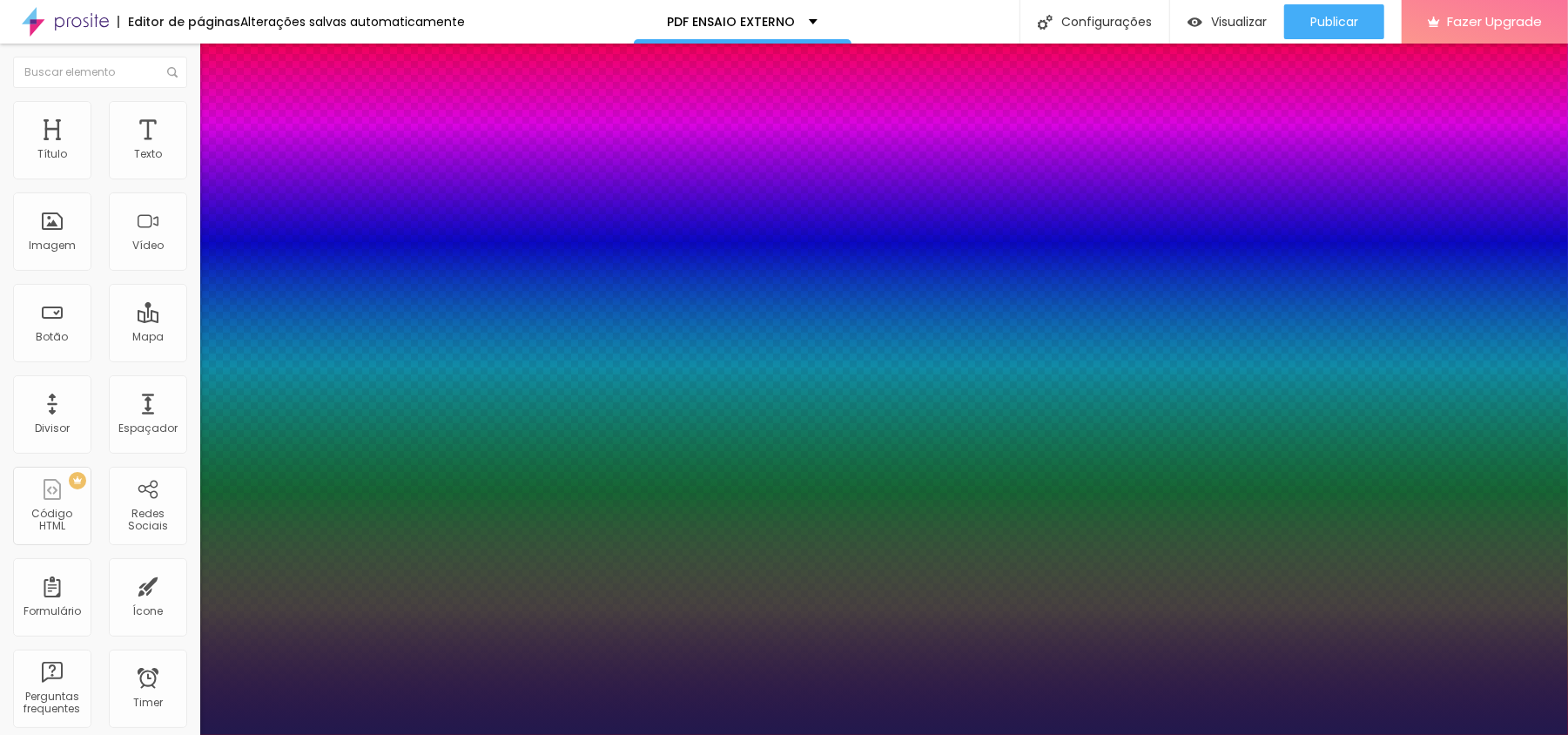
type input "72"
type input "1"
drag, startPoint x: 235, startPoint y: 488, endPoint x: 274, endPoint y: 496, distance: 39.8
type input "53"
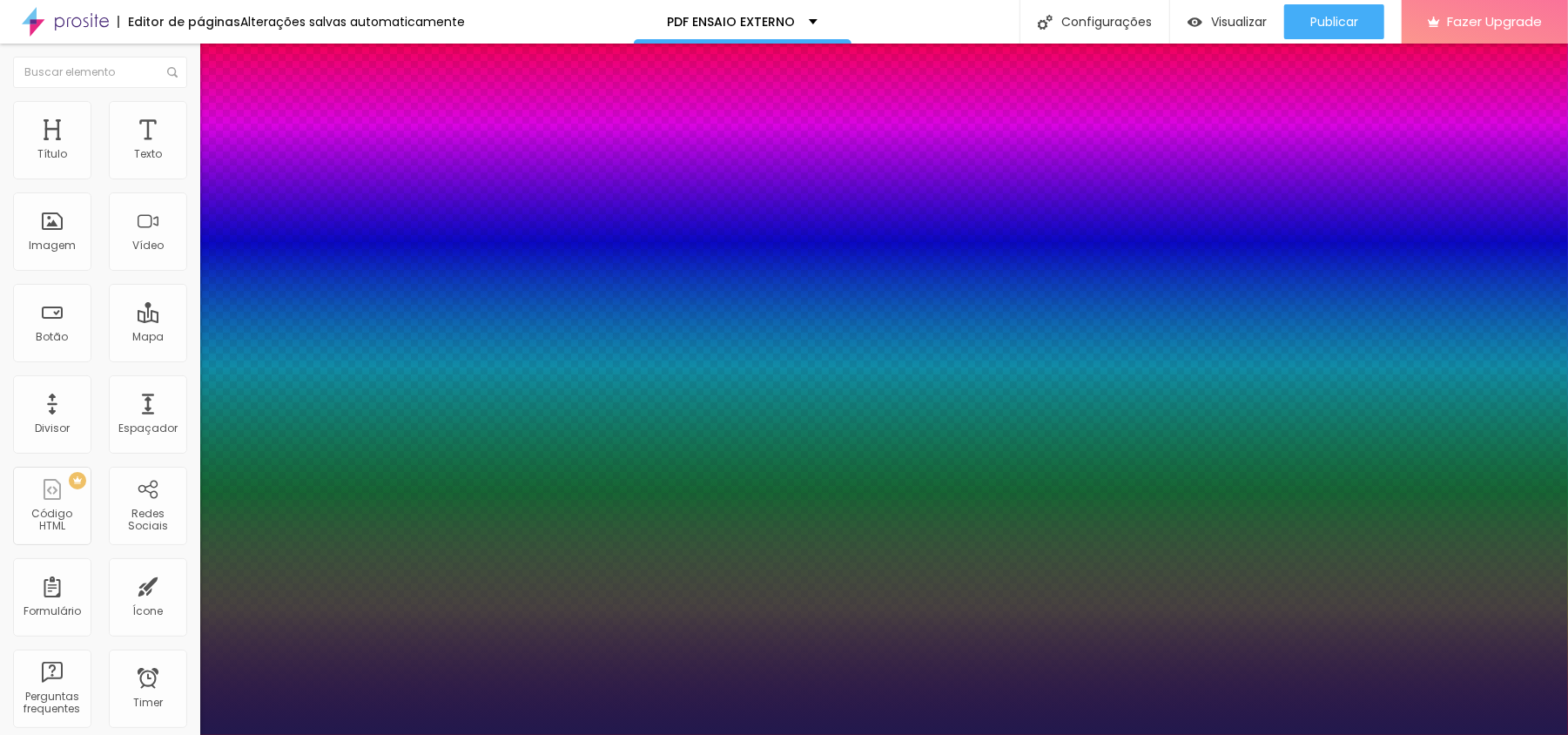
type input "53"
type input "1"
drag, startPoint x: 297, startPoint y: 492, endPoint x: 322, endPoint y: 488, distance: 25.3
type input "58"
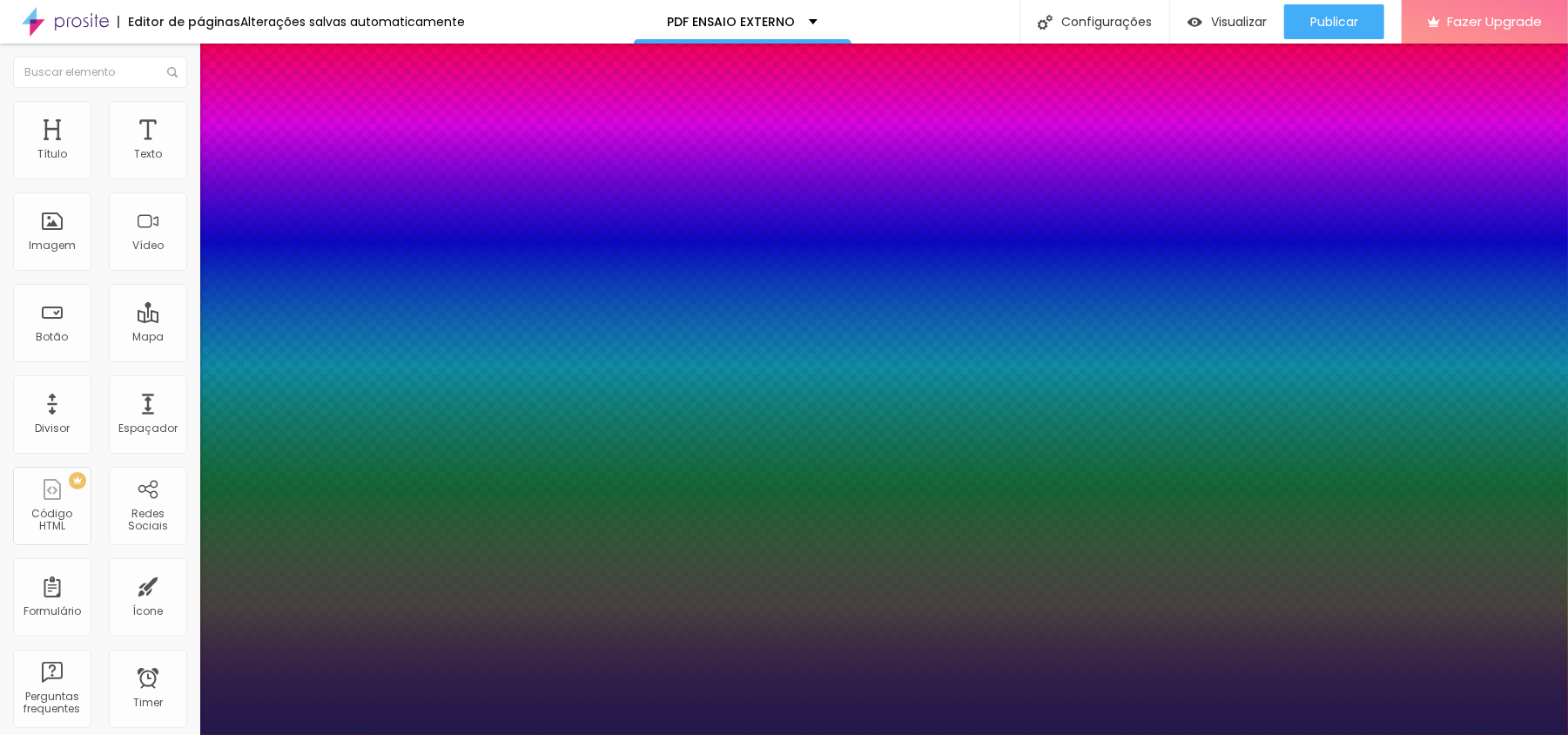
type input "58"
type input "1"
type input "60"
type input "1"
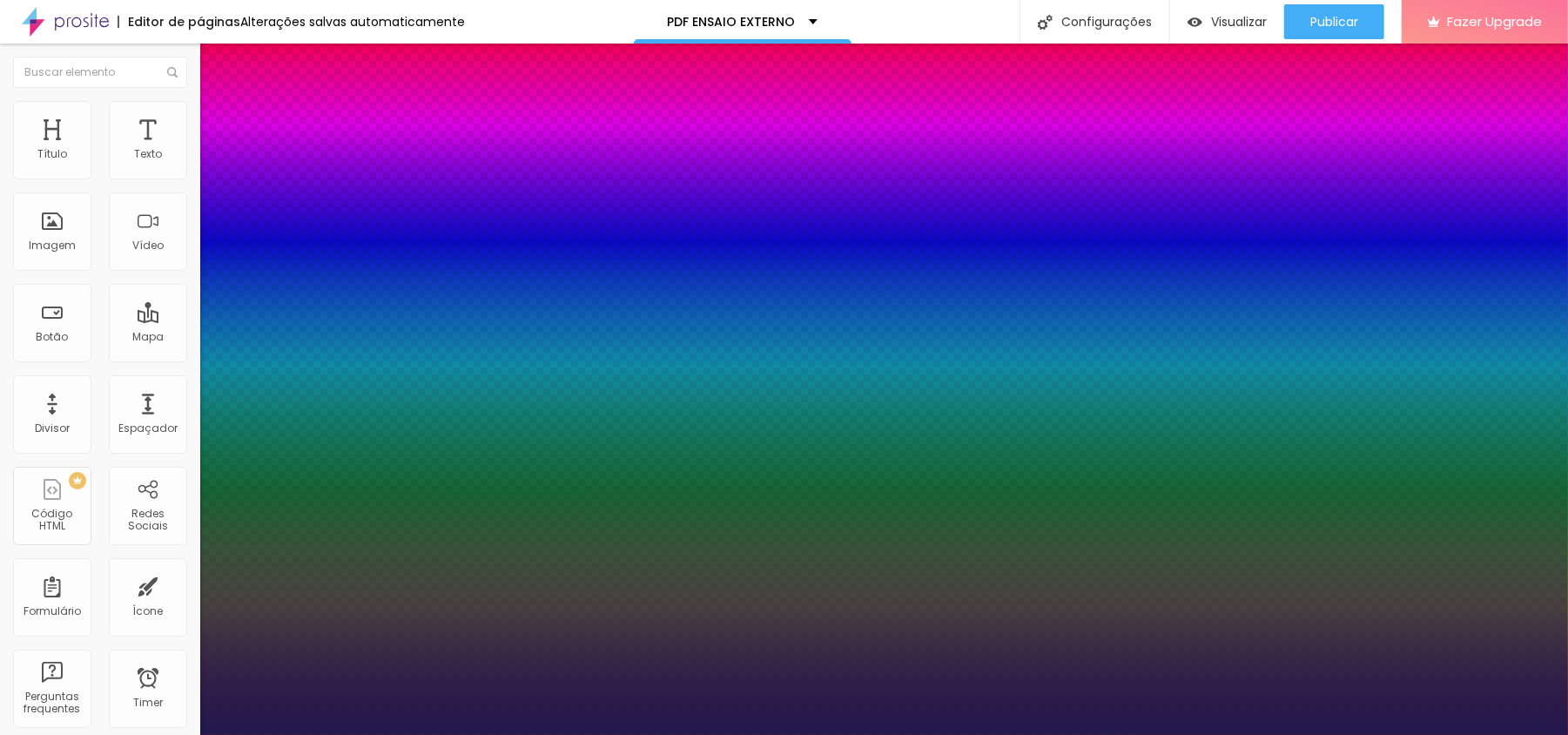
type input "62"
type input "1"
type input "63"
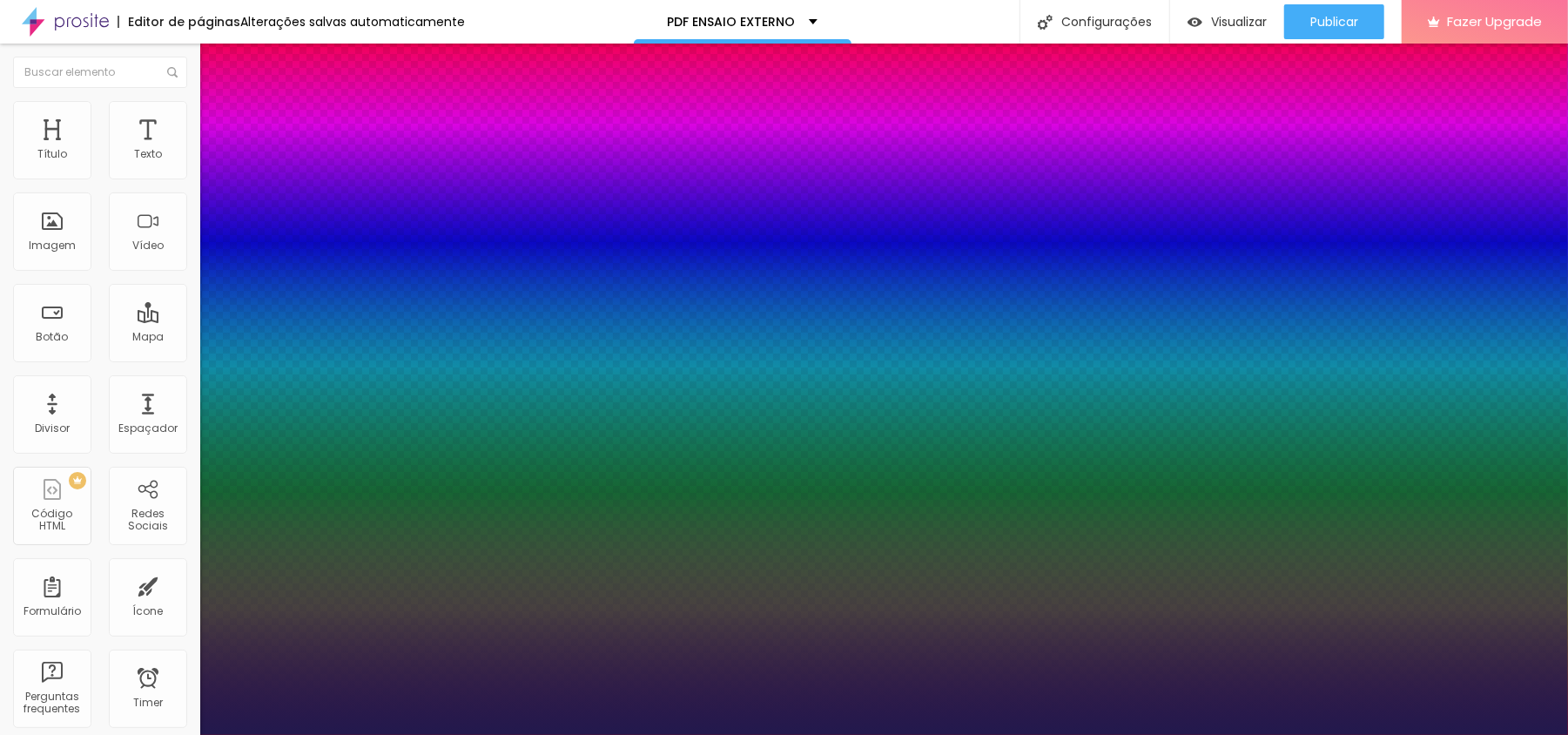
type input "1"
type input "65"
type input "1"
type input "67"
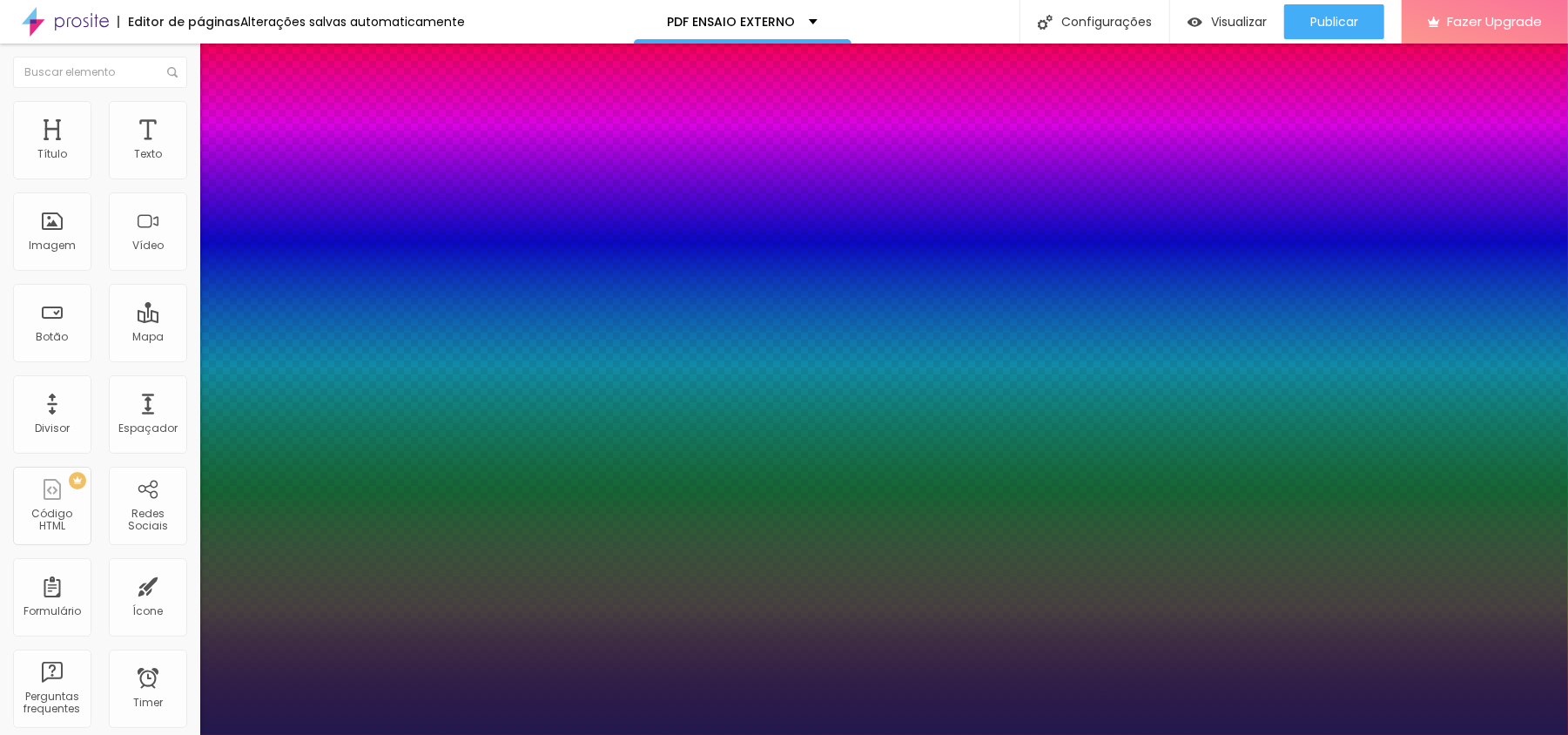
type input "67"
type input "1"
type input "68"
type input "1"
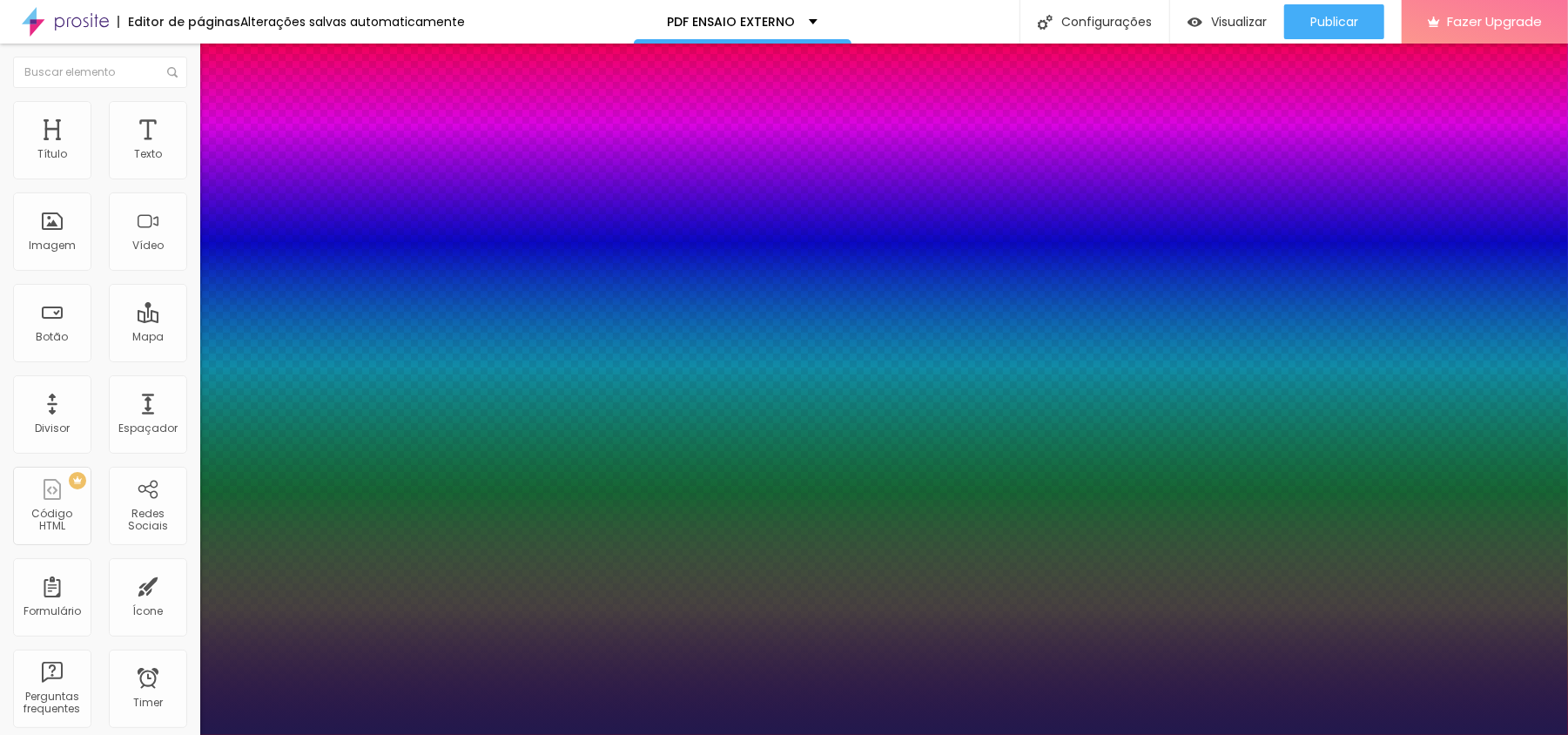
type input "71"
type input "1"
type input "75"
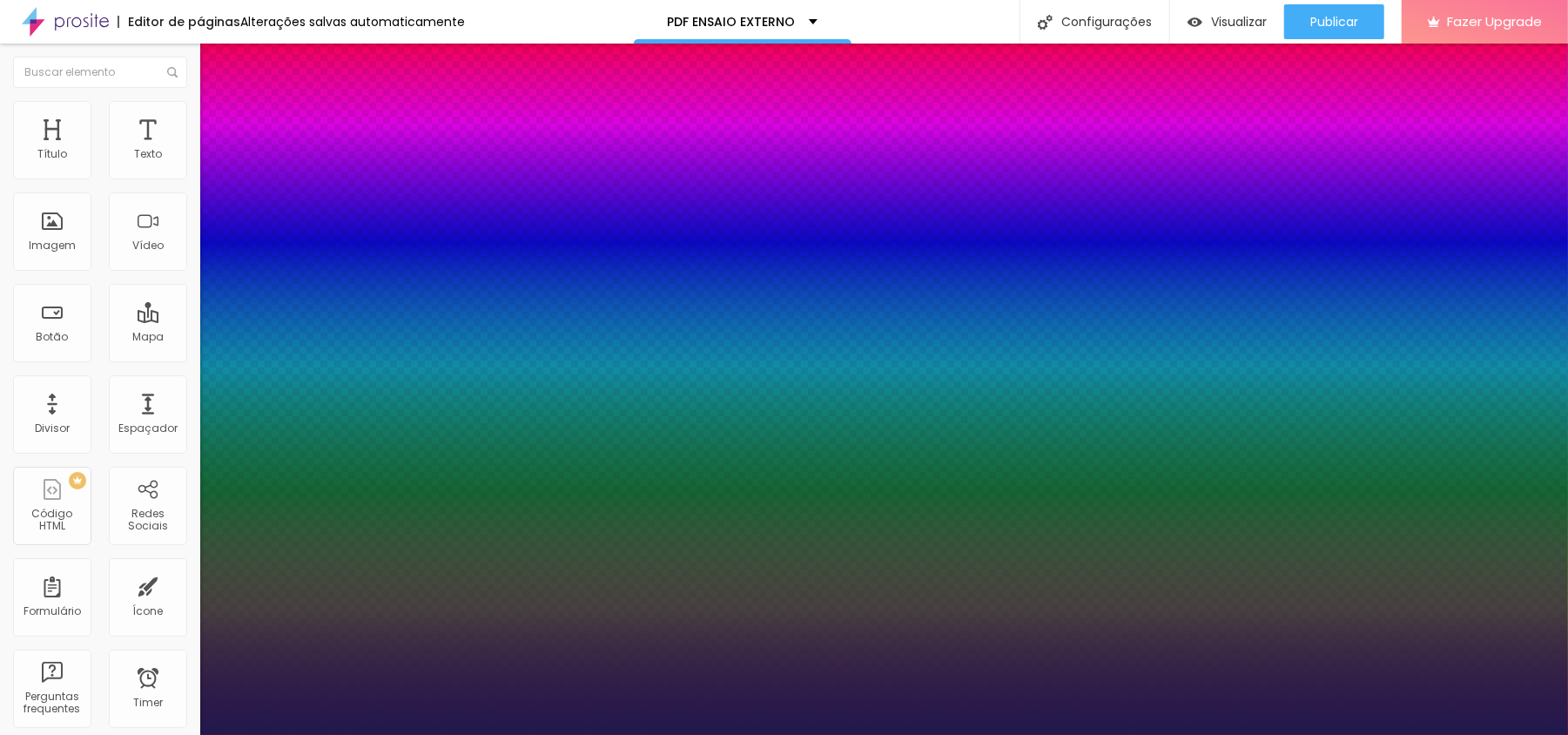
type input "1"
type input "73"
type input "1"
type input "70"
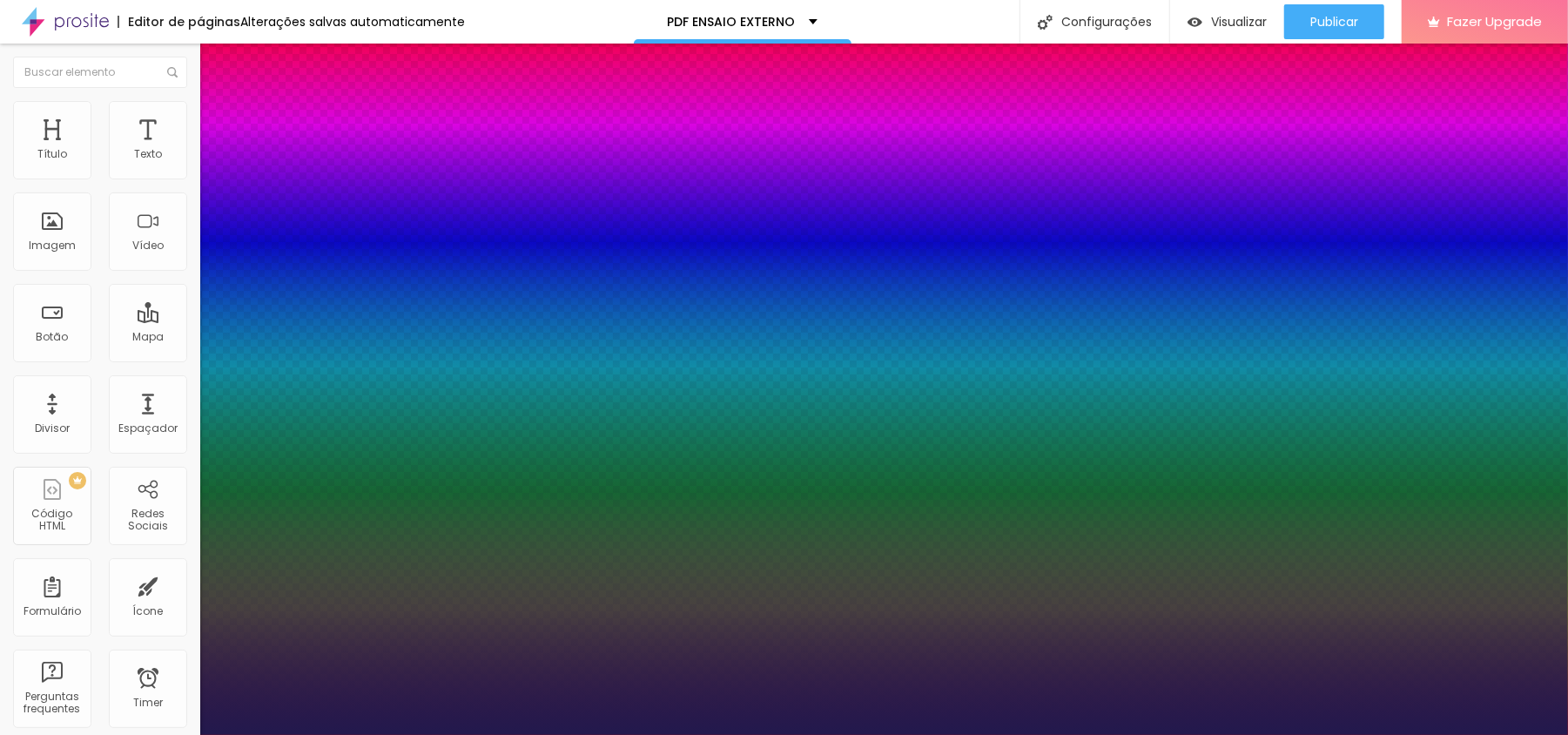
type input "70"
type input "1"
type input "68"
type input "1"
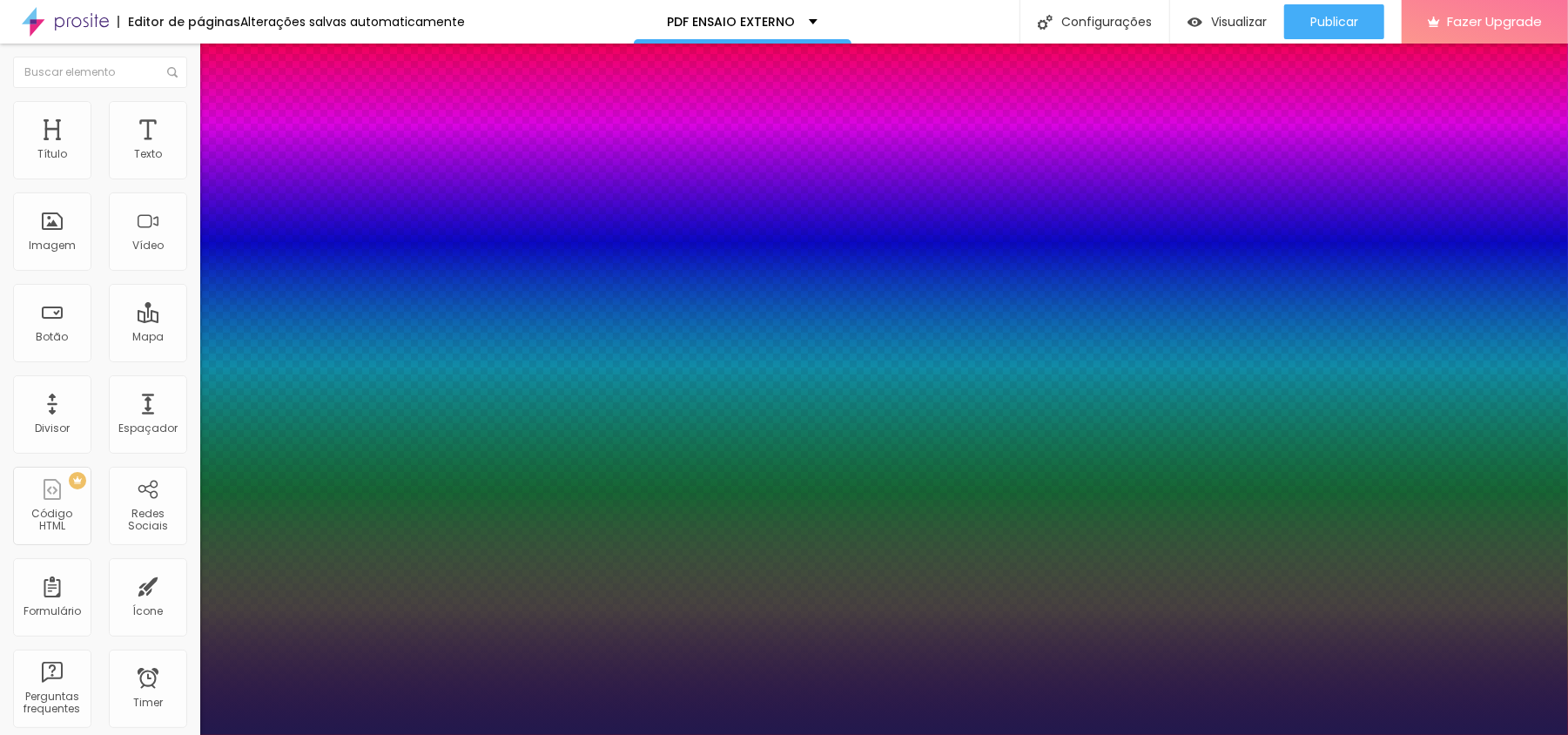
type input "67"
type input "1"
type input "65"
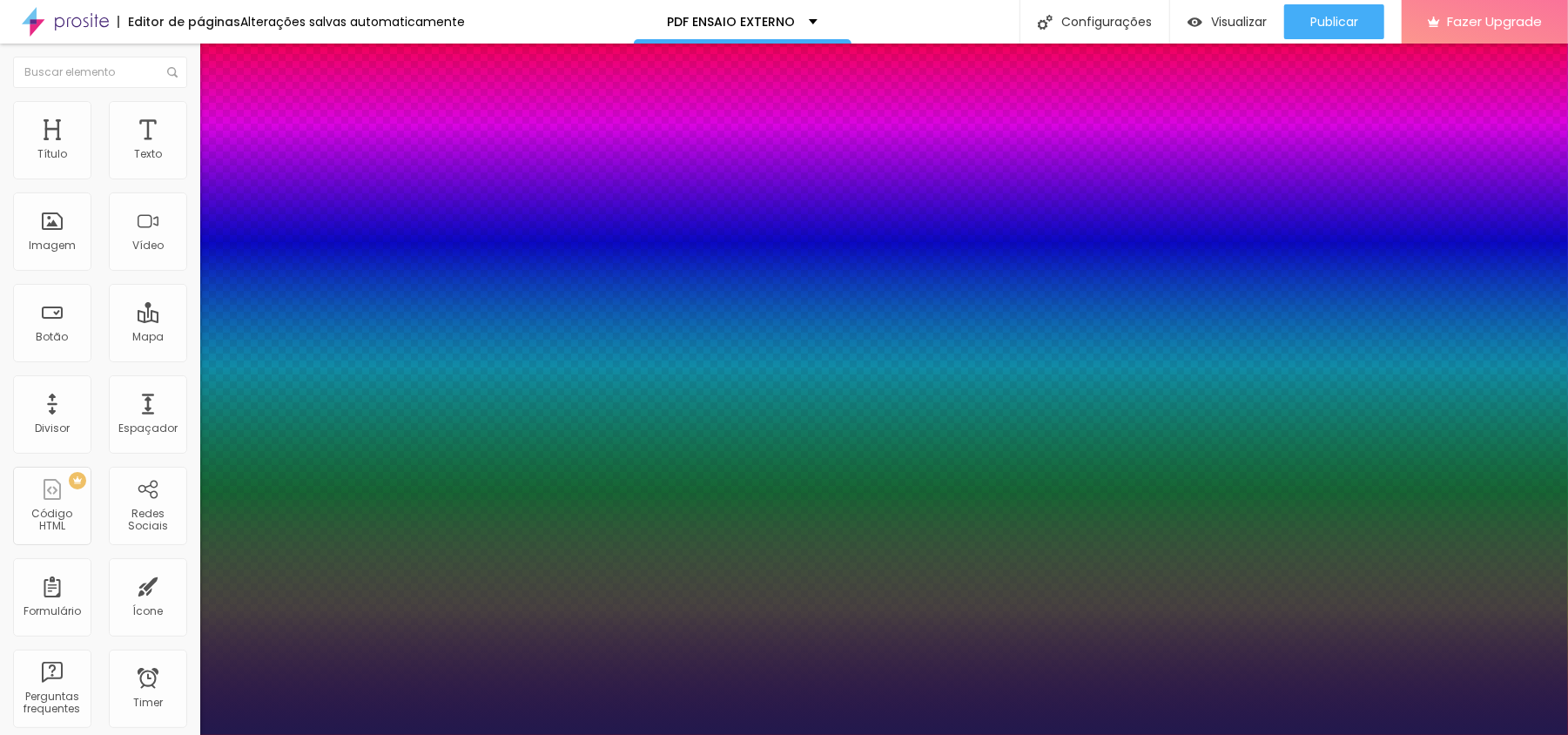
type input "1"
type input "64"
type input "1"
type input "68"
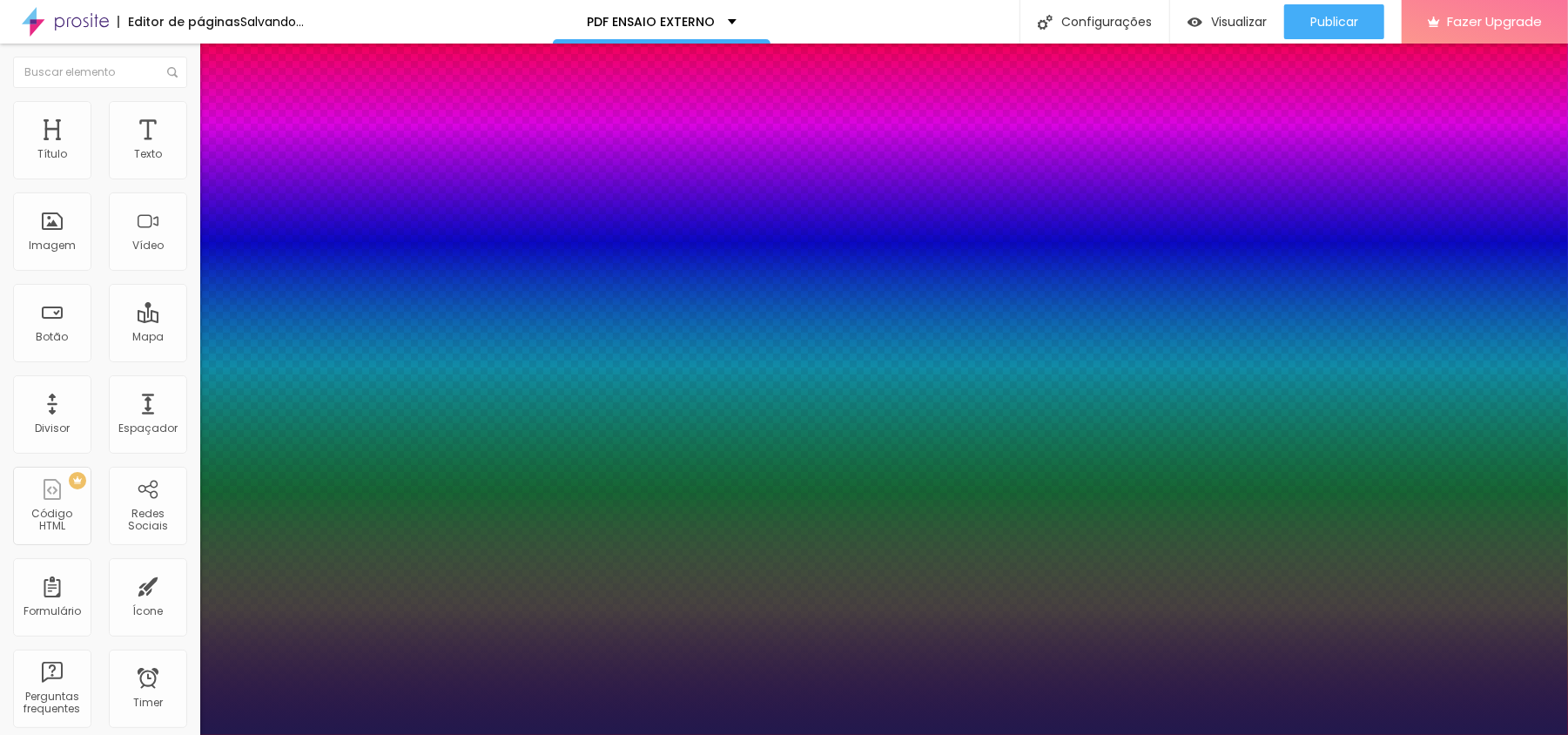
type input "68"
type input "1"
type input "69"
type input "1"
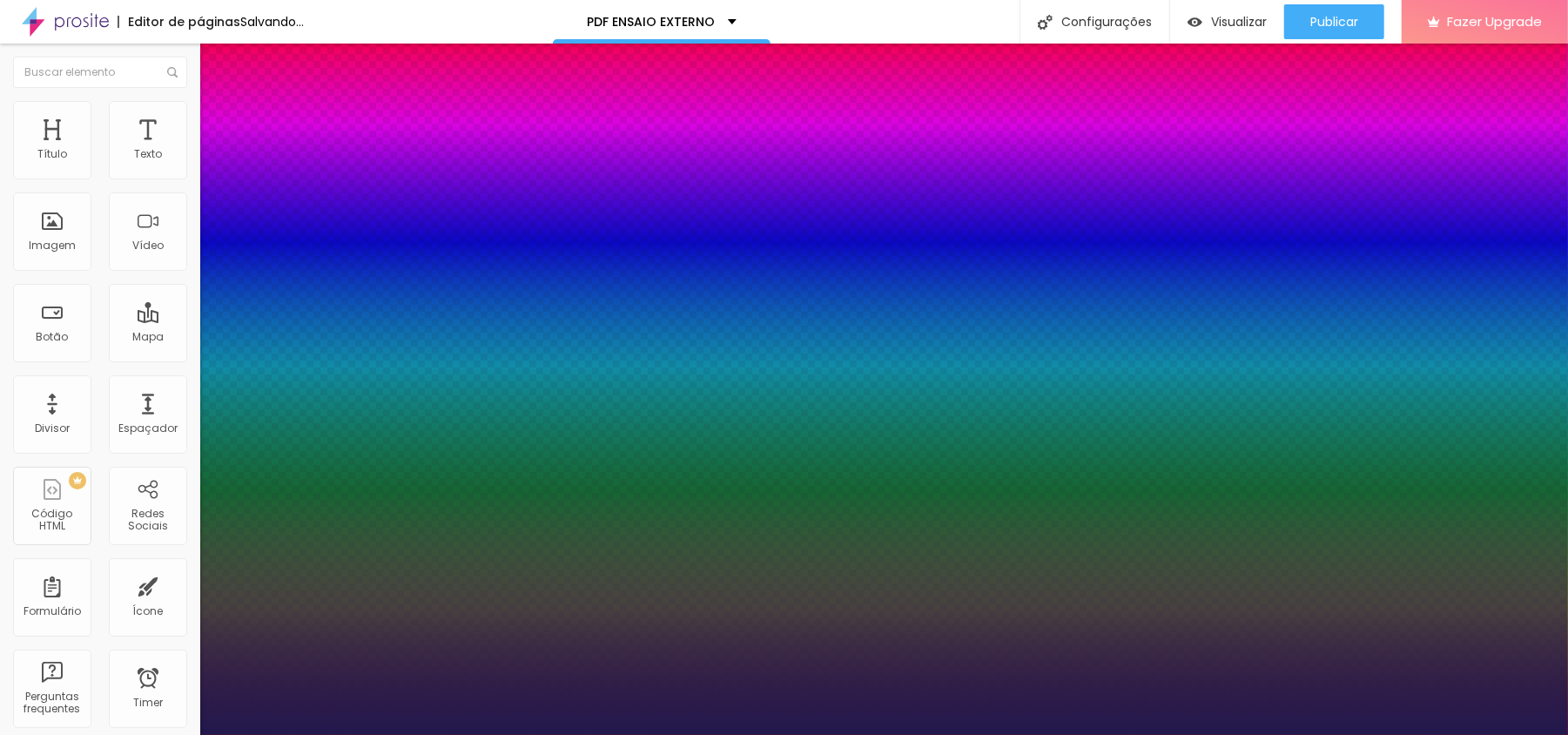
type input "71"
type input "1"
type input "72"
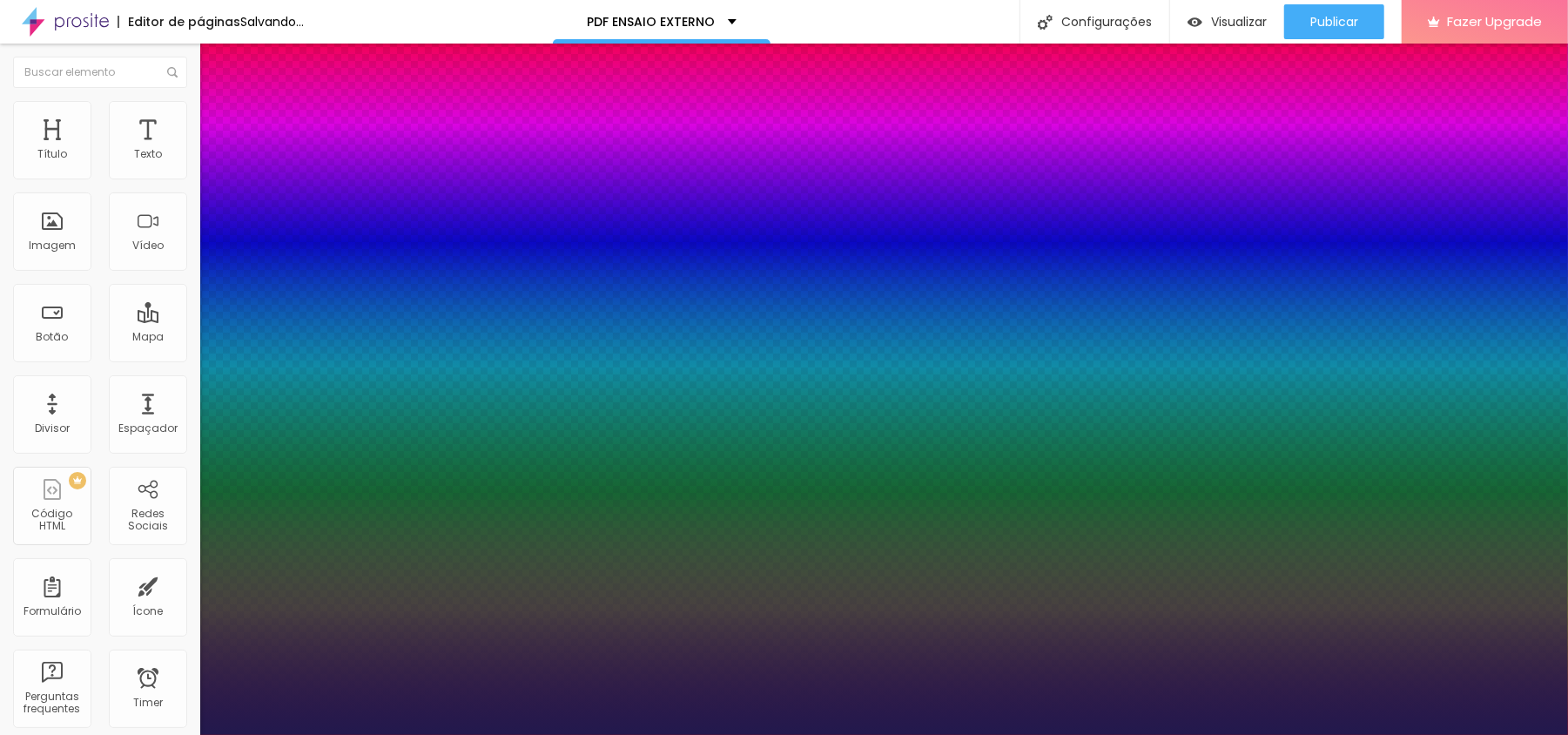
type input "1"
drag, startPoint x: 287, startPoint y: 492, endPoint x: 311, endPoint y: 485, distance: 25.0
click at [972, 734] on div at bounding box center [784, 735] width 1568 height 0
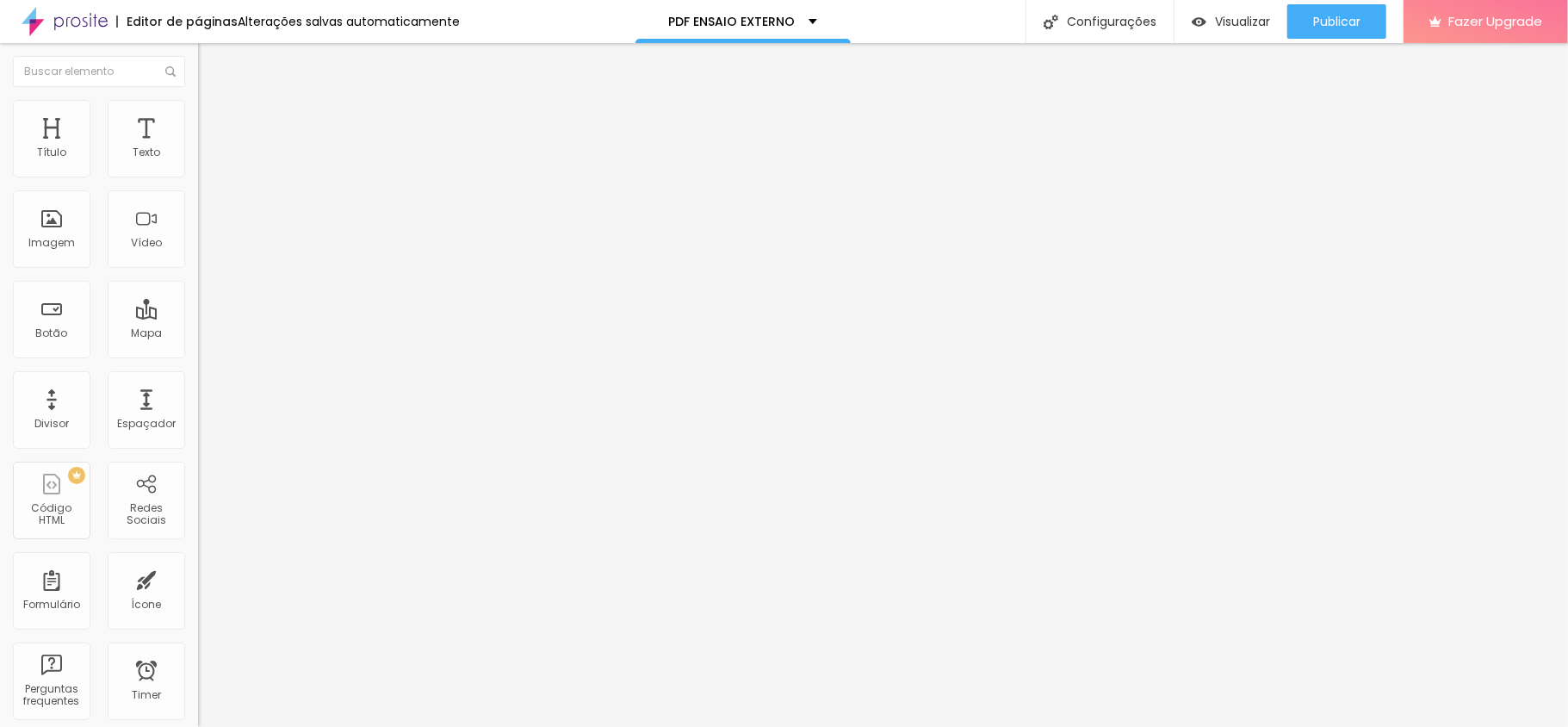
click at [205, 249] on icon "button" at bounding box center [210, 245] width 11 height 11
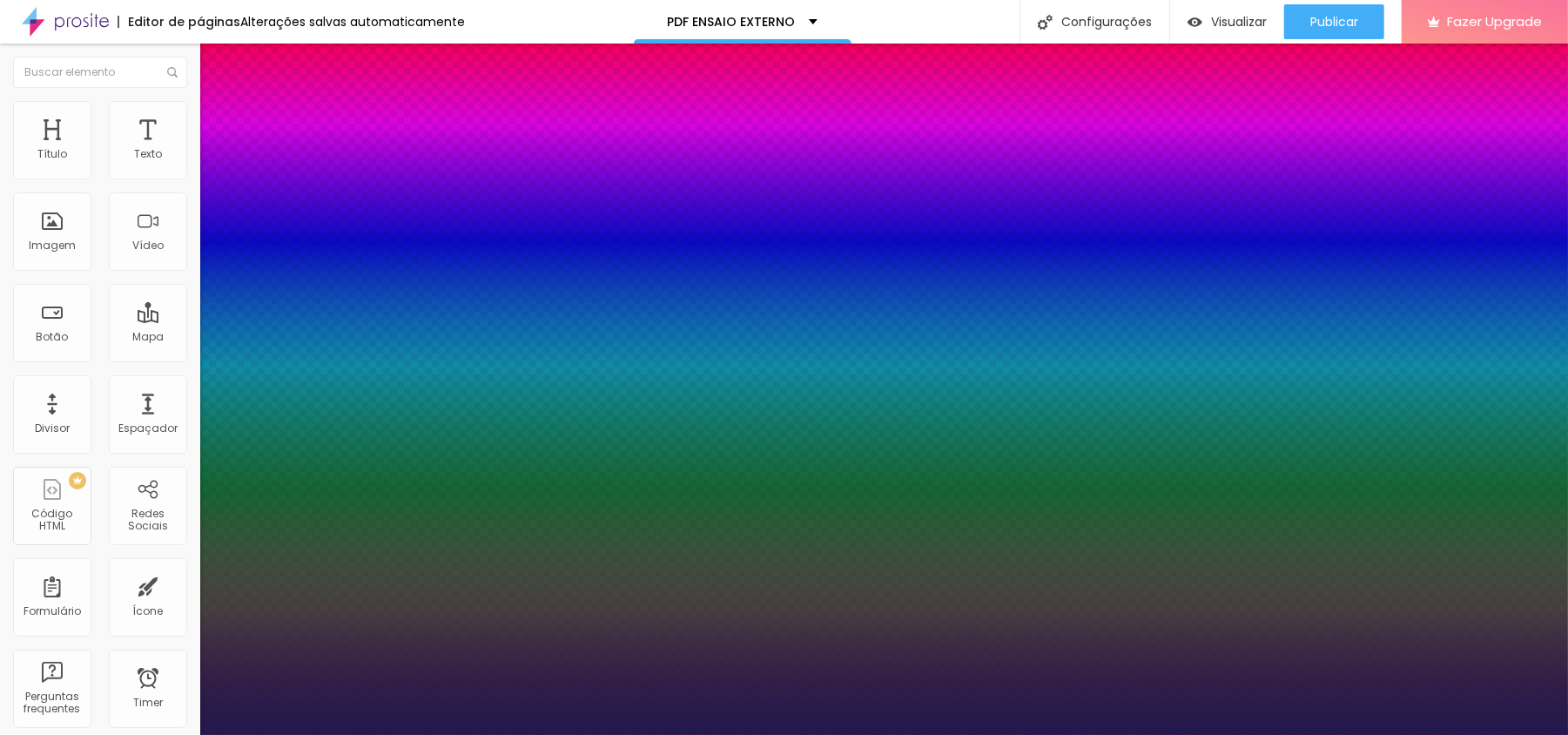
drag, startPoint x: 242, startPoint y: 491, endPoint x: 325, endPoint y: 492, distance: 83.0
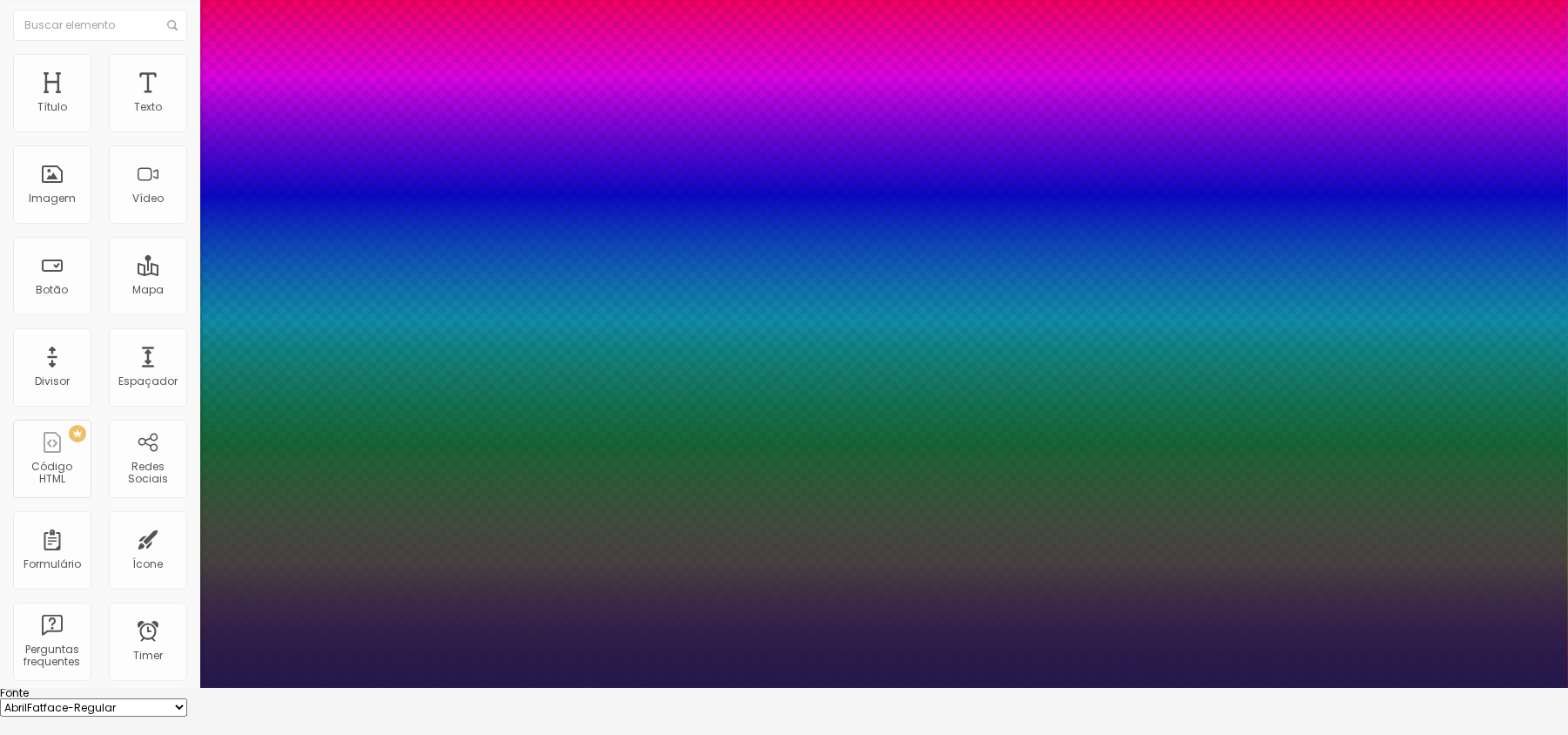
scroll to position [73, 0]
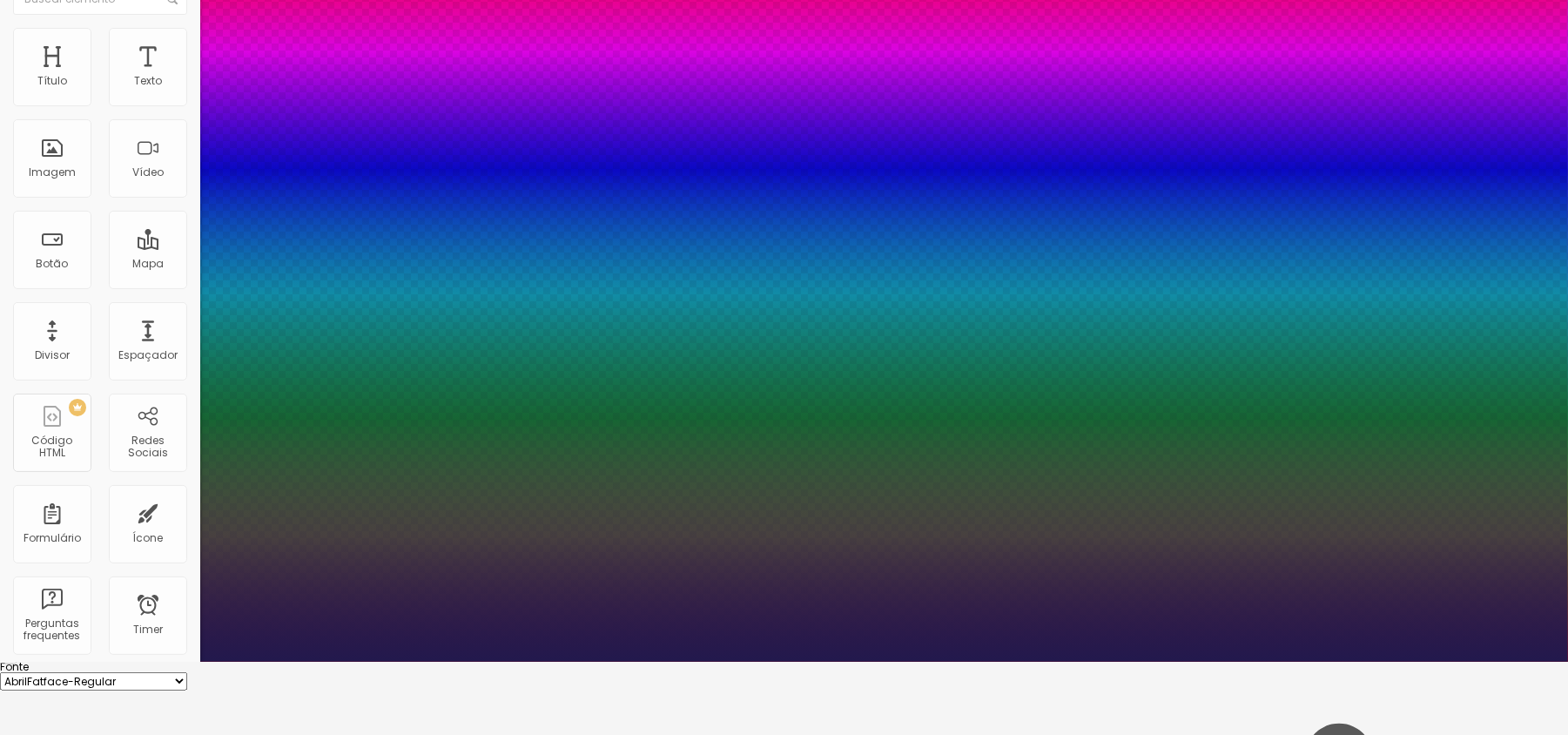
click at [1356, 662] on div at bounding box center [784, 662] width 1568 height 0
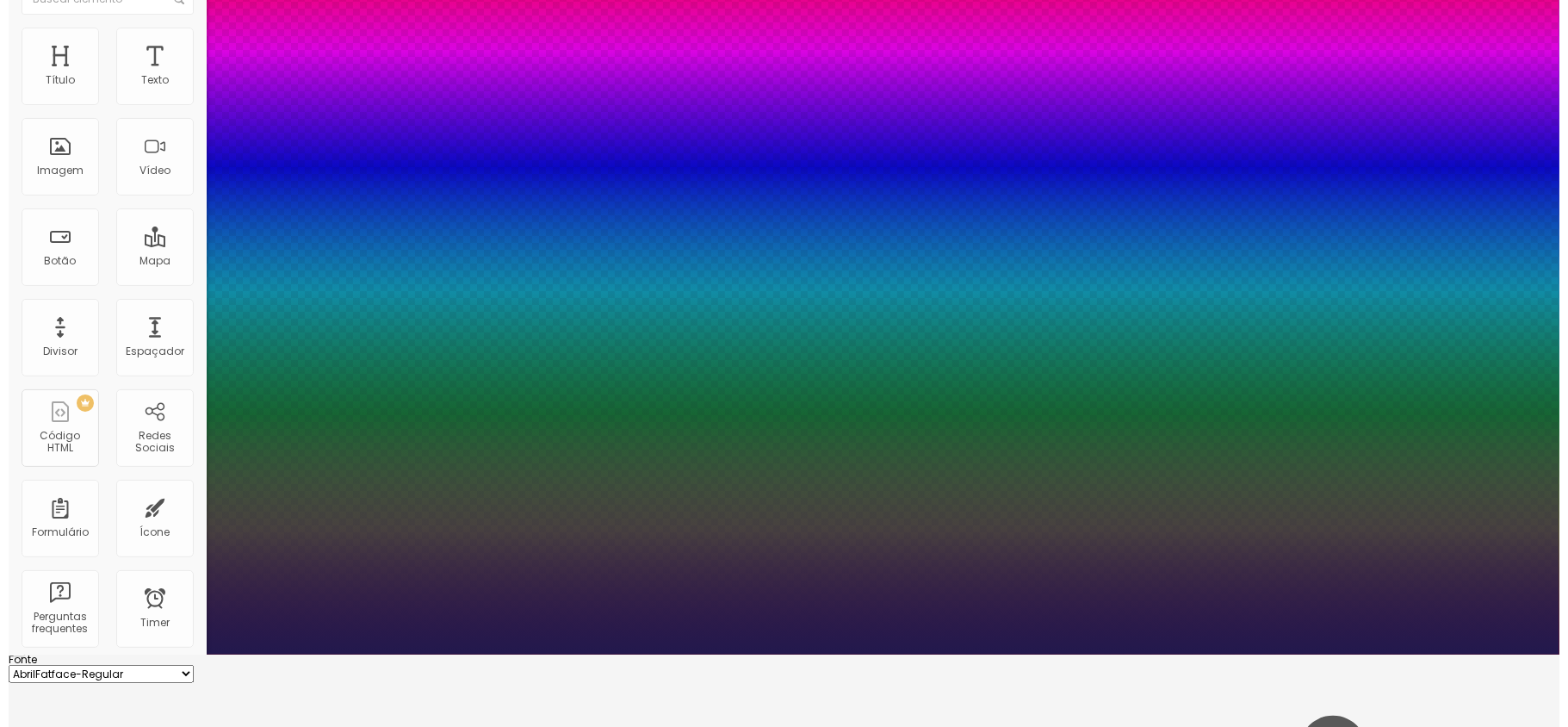
scroll to position [0, 0]
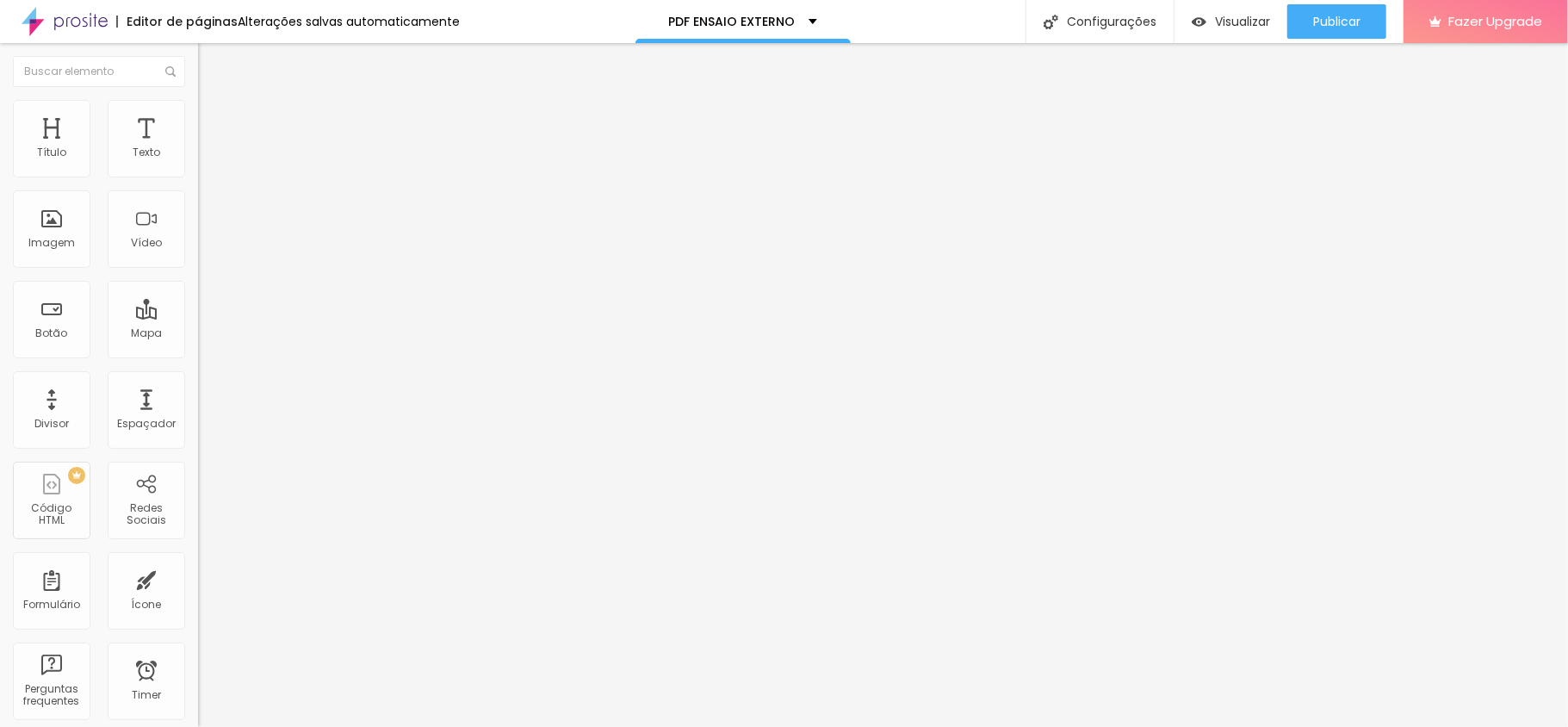
click at [198, 148] on span "Adicionar imagem" at bounding box center [254, 141] width 111 height 15
click at [1351, 15] on span "Publicar" at bounding box center [1337, 22] width 48 height 14
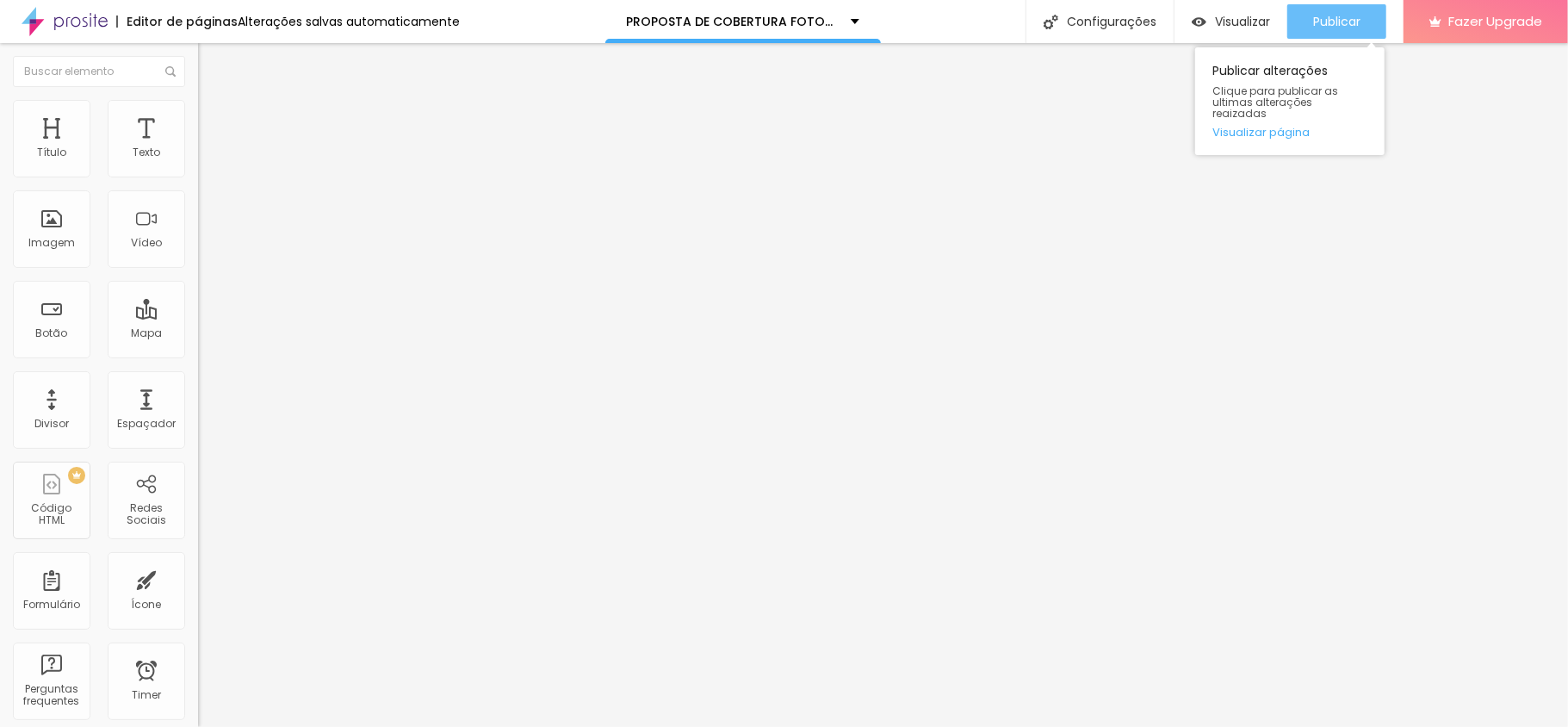
click at [1337, 24] on span "Publicar" at bounding box center [1337, 22] width 48 height 14
click at [1319, 15] on span "Publicar" at bounding box center [1337, 22] width 48 height 14
click at [1319, 17] on span "Publicar" at bounding box center [1337, 22] width 48 height 14
